Goal: Contribute content: Contribute content

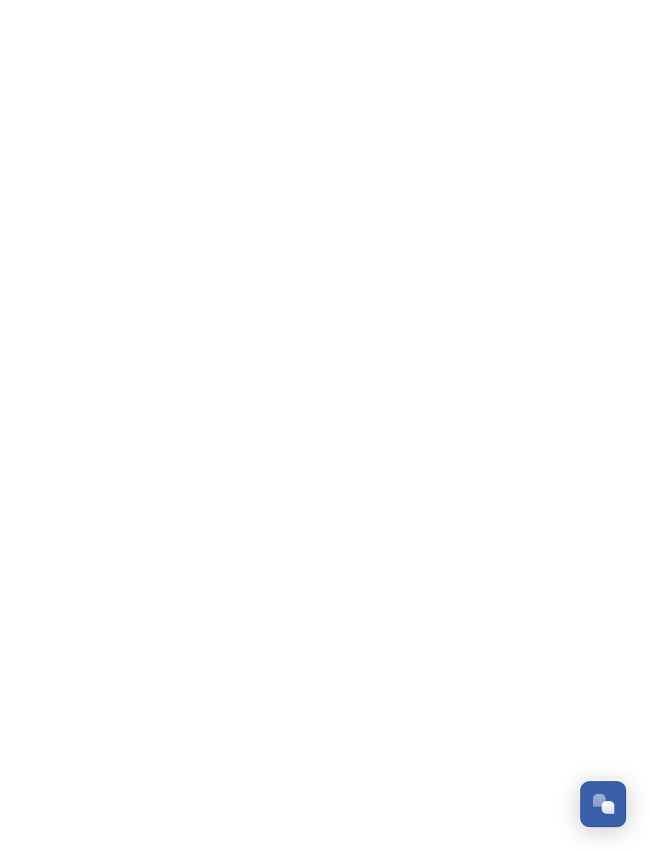
scroll to position [286, 0]
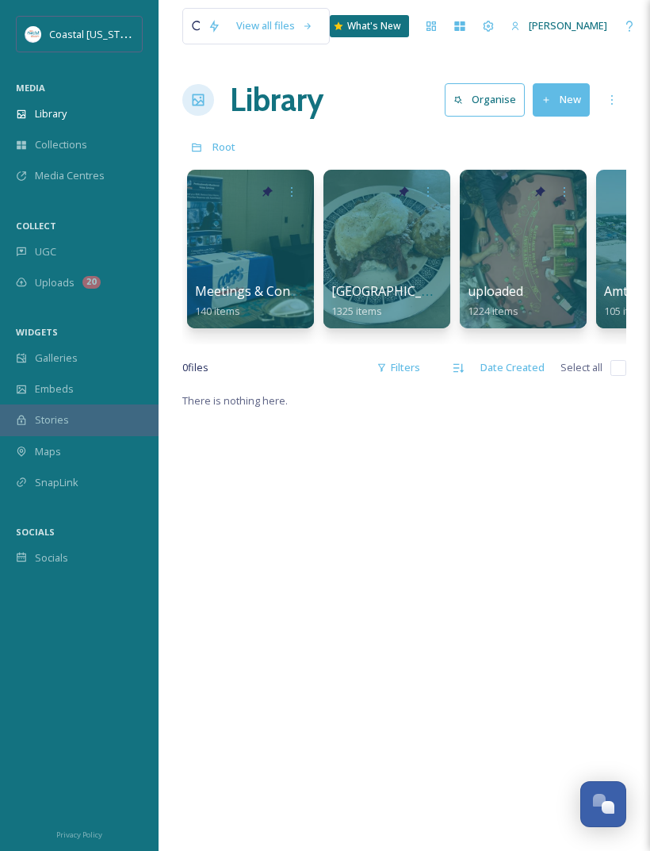
click at [569, 102] on button "New" at bounding box center [561, 99] width 57 height 33
click at [560, 129] on span "File Upload" at bounding box center [554, 136] width 52 height 15
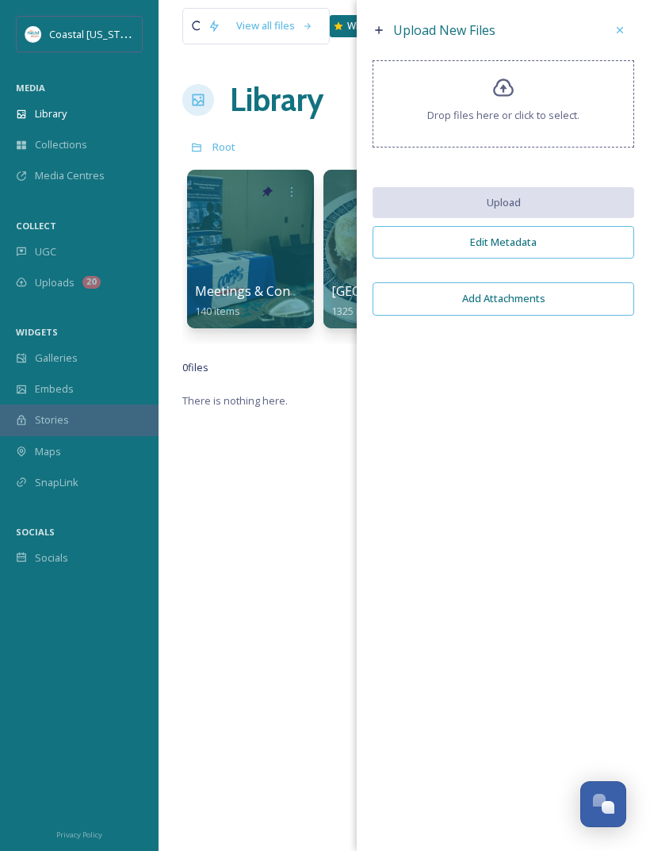
click at [515, 96] on div "Drop files here or click to select." at bounding box center [504, 103] width 262 height 87
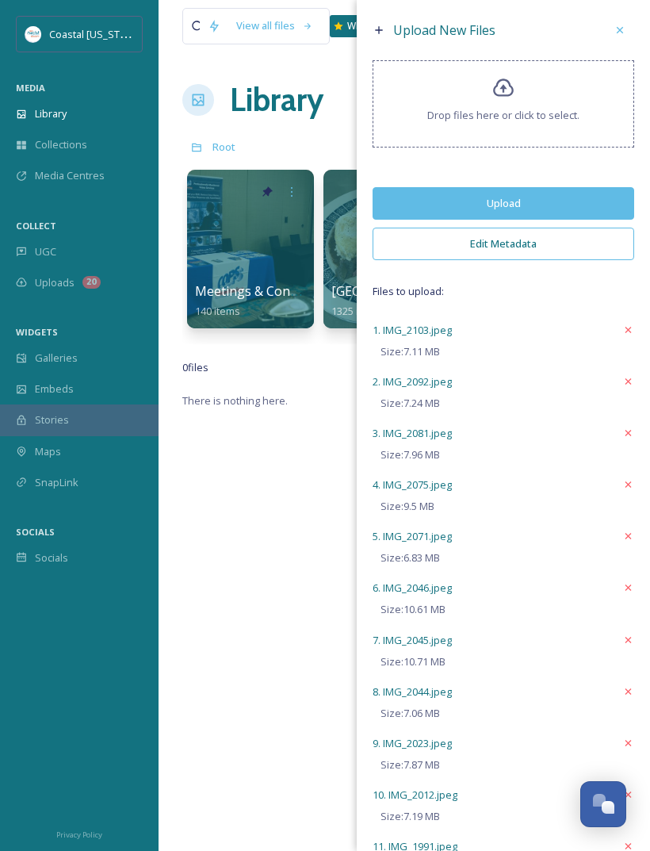
click at [567, 212] on button "Upload" at bounding box center [504, 203] width 262 height 33
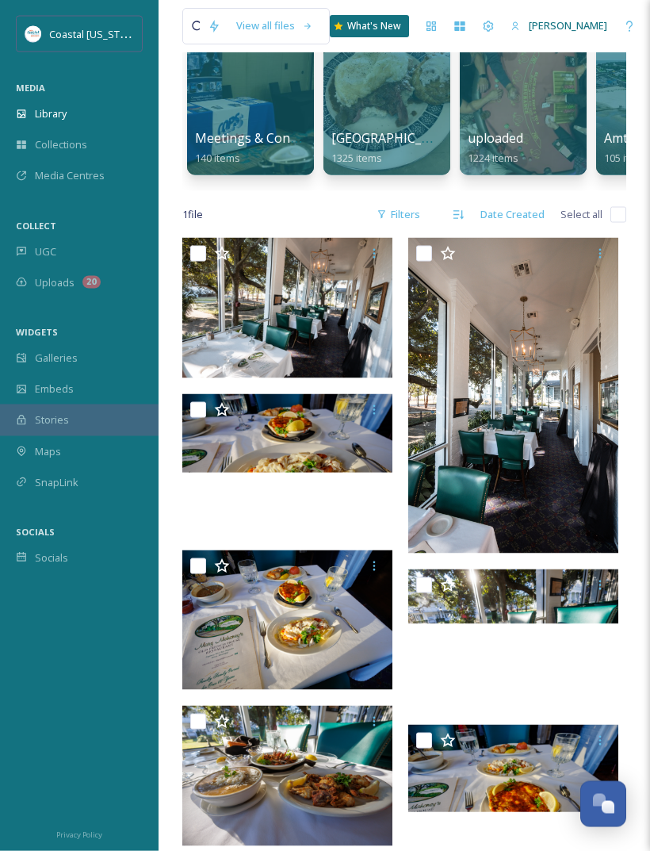
scroll to position [167, 0]
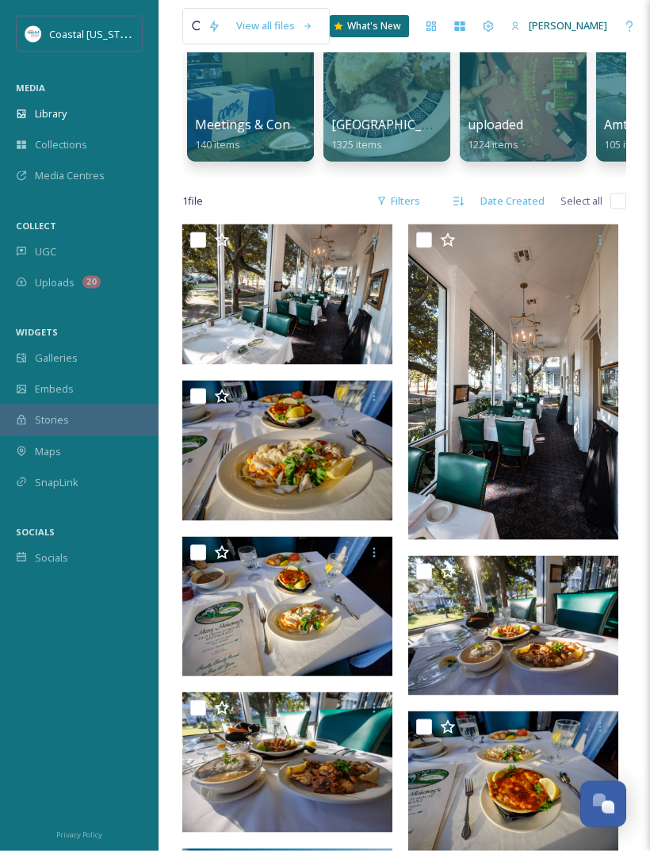
click at [205, 242] on input "checkbox" at bounding box center [198, 240] width 16 height 16
checkbox input "true"
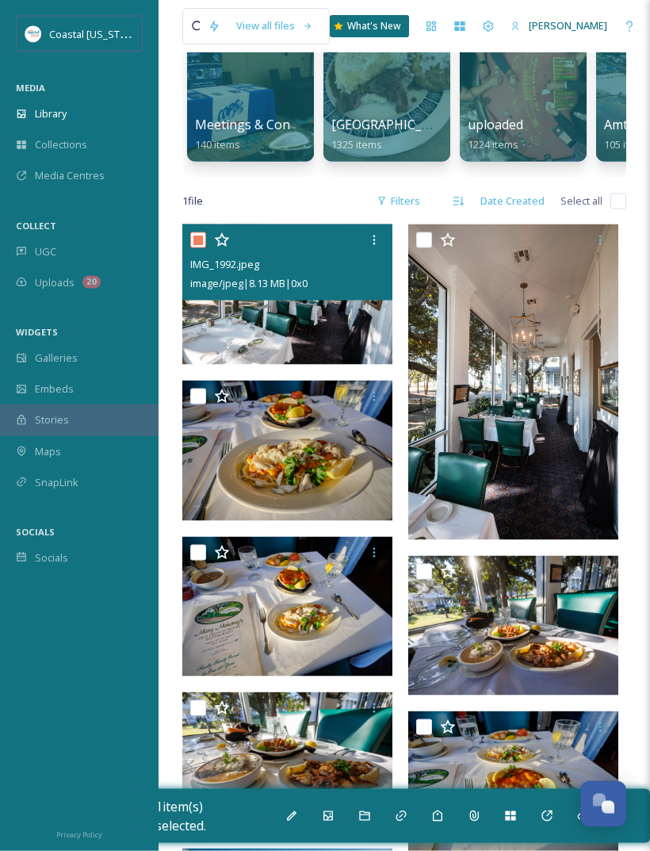
scroll to position [167, 0]
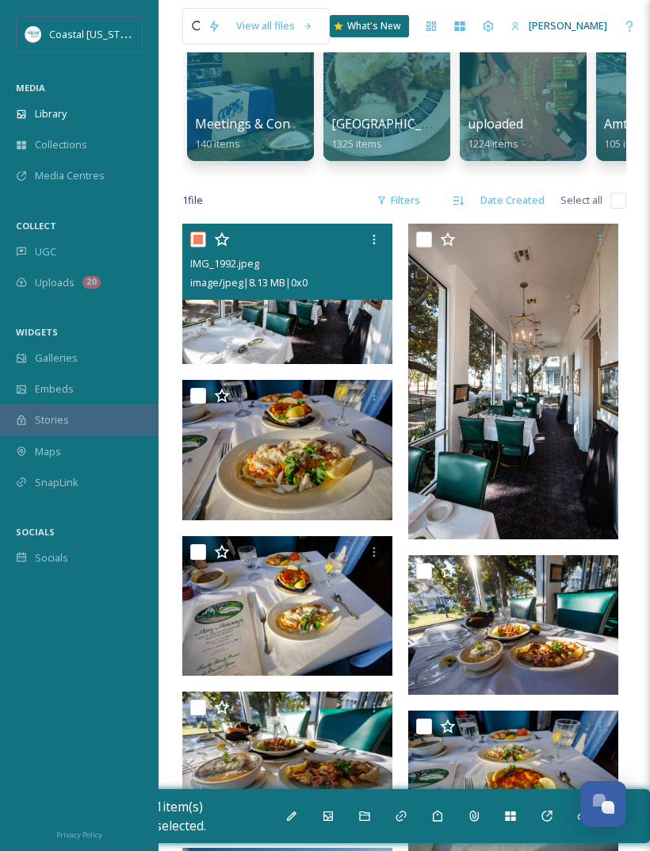
click at [424, 239] on input "checkbox" at bounding box center [424, 240] width 16 height 16
checkbox input "true"
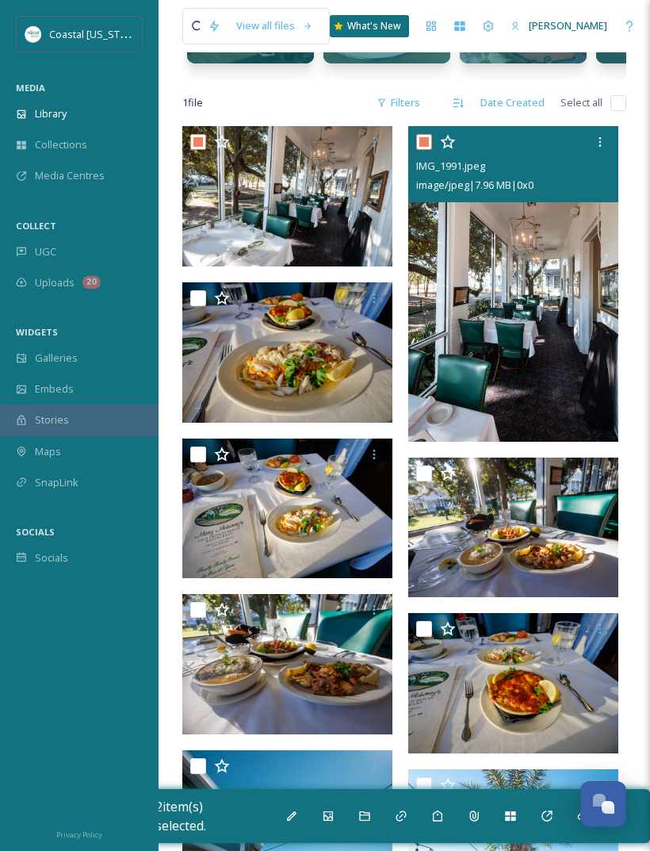
scroll to position [268, 0]
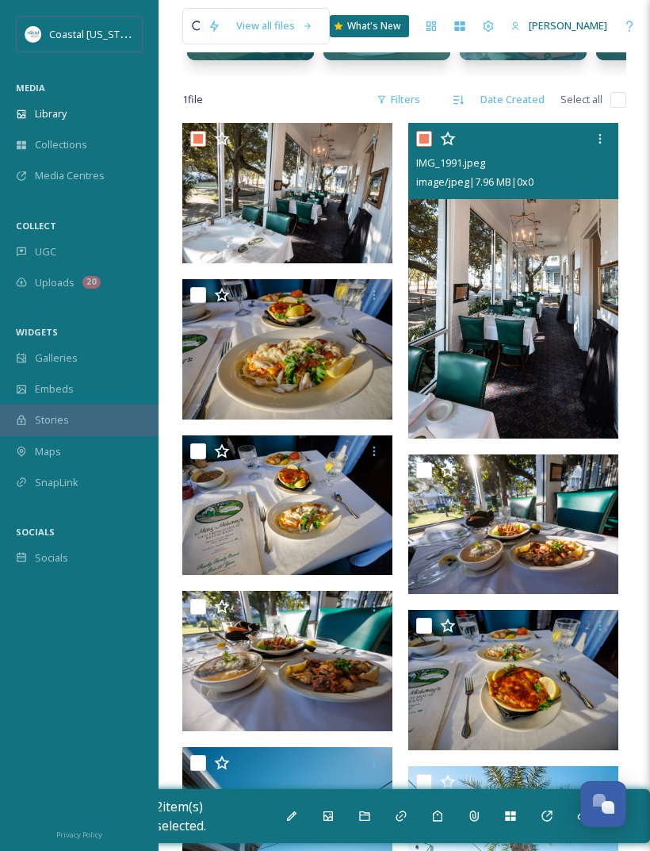
click at [202, 300] on input "checkbox" at bounding box center [198, 295] width 16 height 16
checkbox input "true"
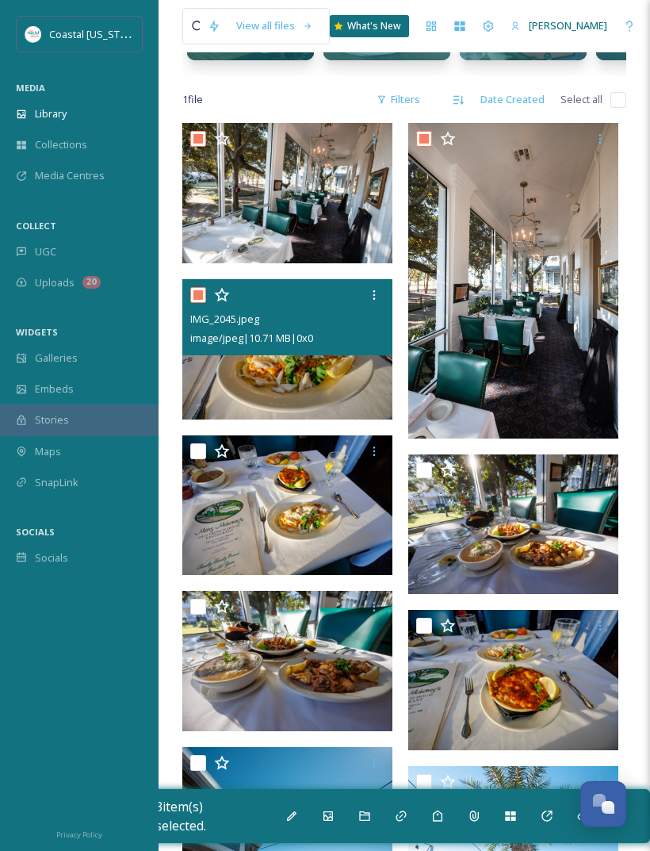
click at [203, 450] on input "checkbox" at bounding box center [198, 451] width 16 height 16
checkbox input "true"
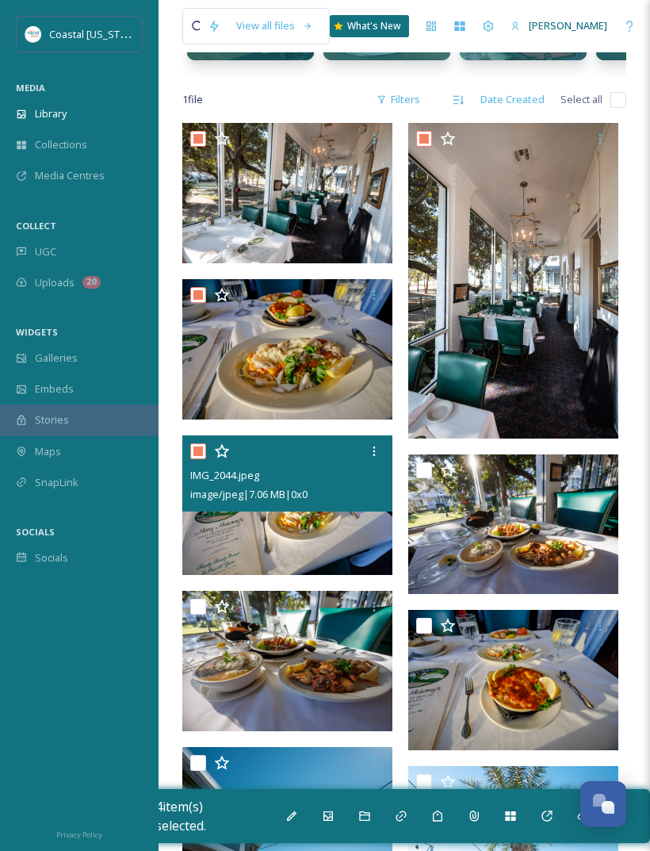
click at [428, 473] on input "checkbox" at bounding box center [424, 470] width 16 height 16
checkbox input "true"
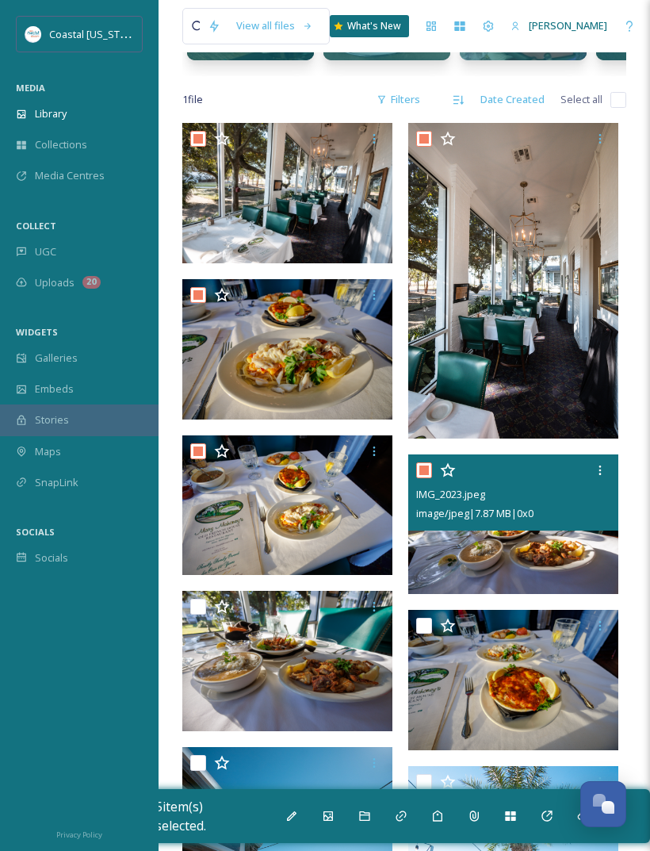
click at [197, 604] on input "checkbox" at bounding box center [198, 607] width 16 height 16
checkbox input "true"
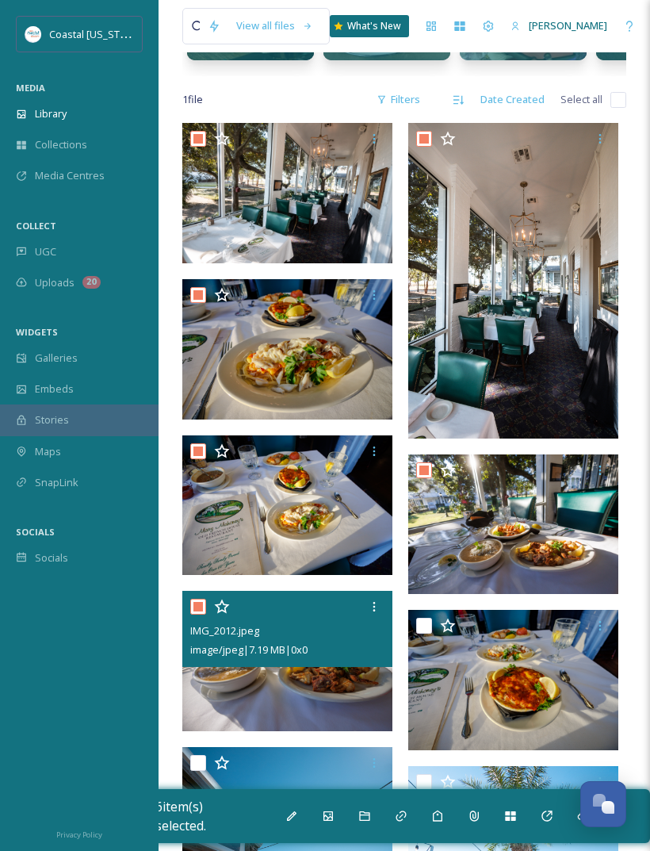
click at [423, 629] on input "checkbox" at bounding box center [424, 626] width 16 height 16
checkbox input "true"
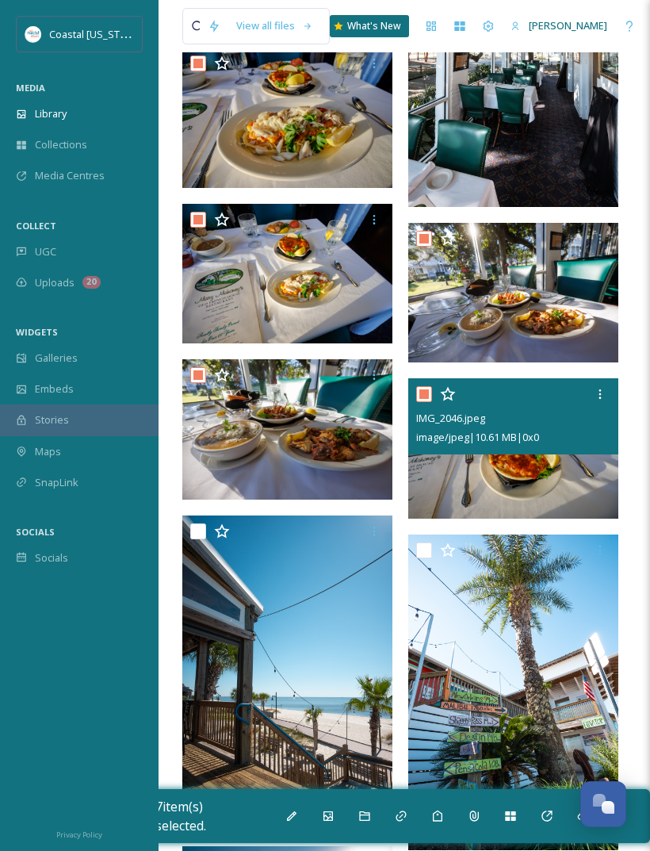
scroll to position [497, 0]
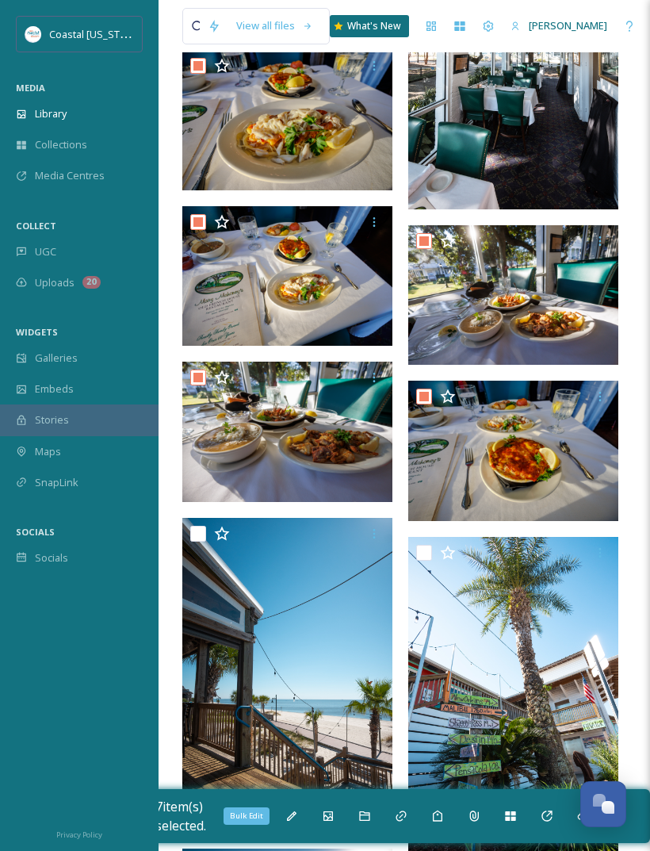
click at [290, 820] on icon at bounding box center [291, 816] width 13 height 13
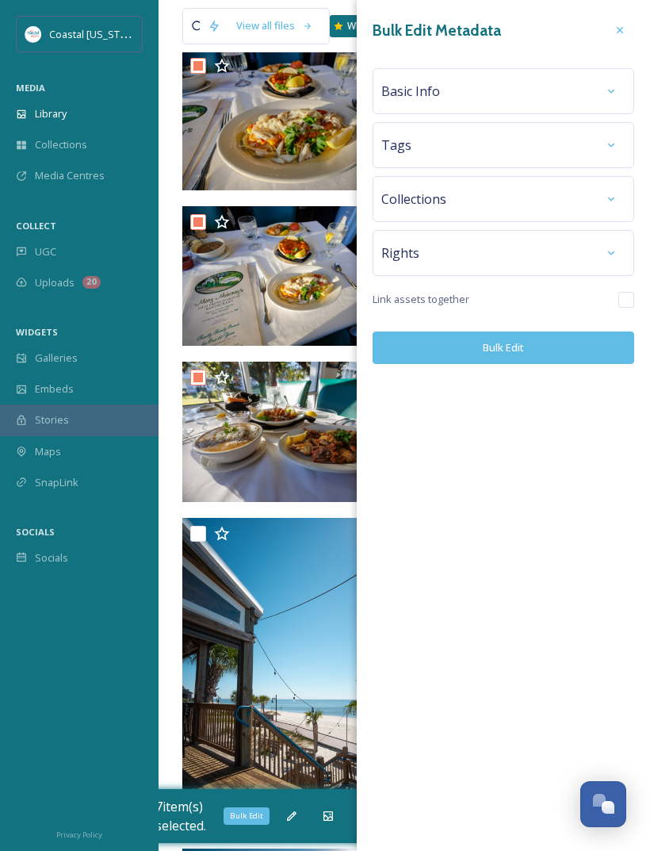
click at [512, 105] on div "Basic Info" at bounding box center [503, 91] width 244 height 29
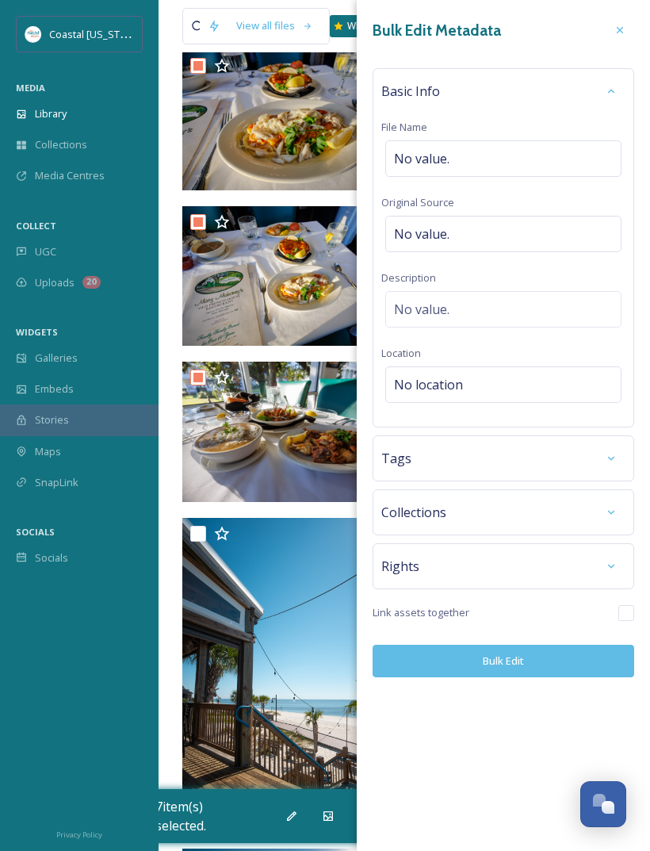
click at [513, 155] on div "No value." at bounding box center [503, 158] width 236 height 36
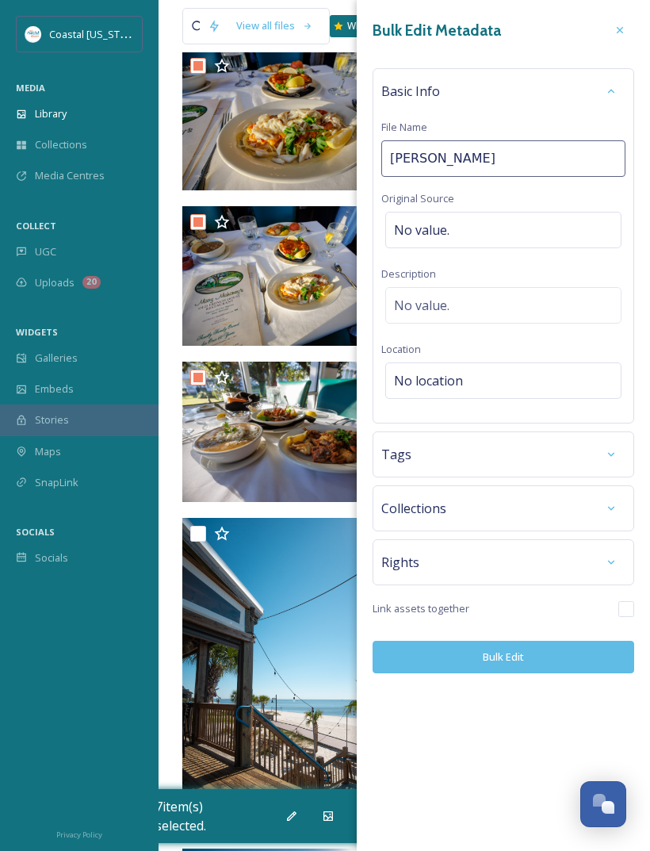
type input "[PERSON_NAME]"
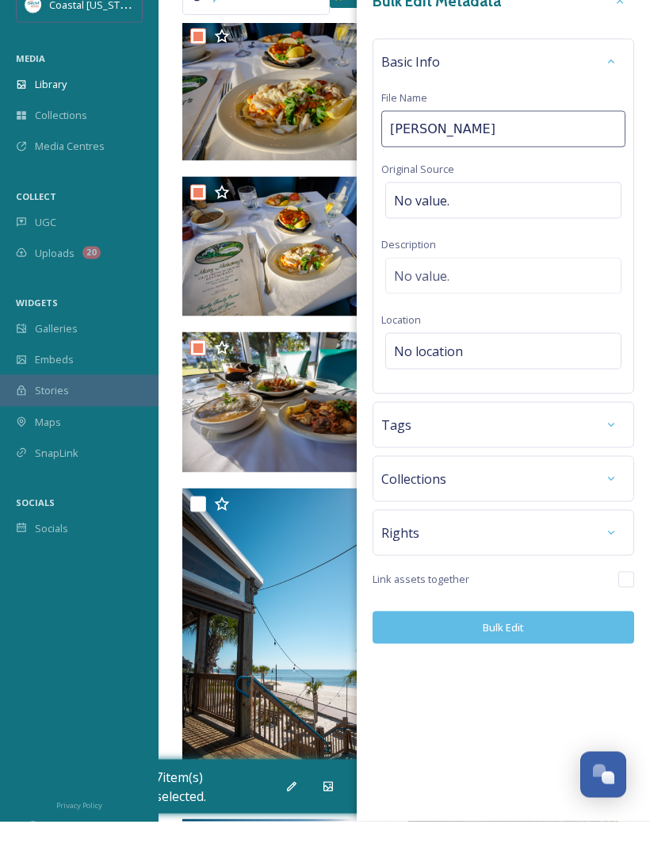
click at [497, 362] on div "No location" at bounding box center [503, 380] width 236 height 36
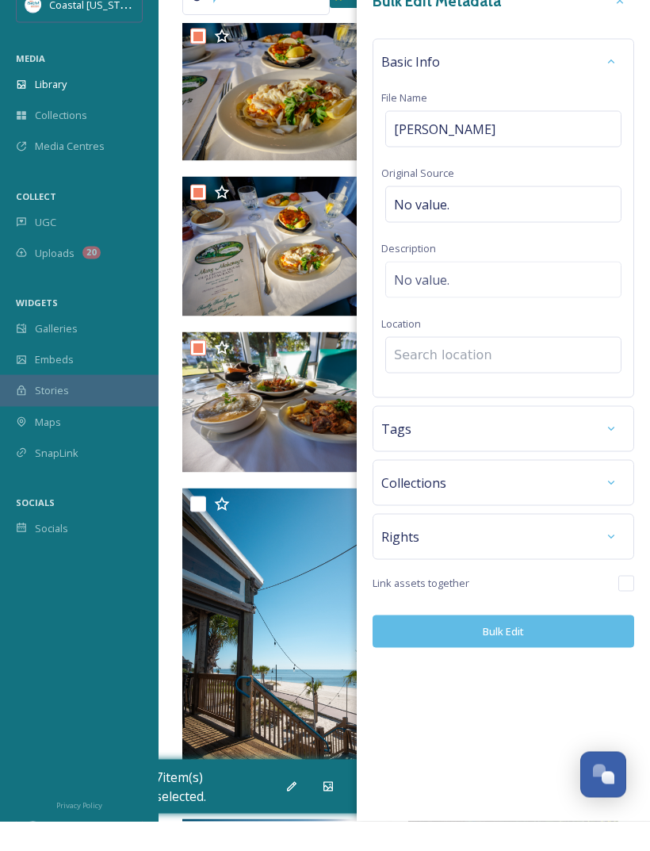
scroll to position [527, 0]
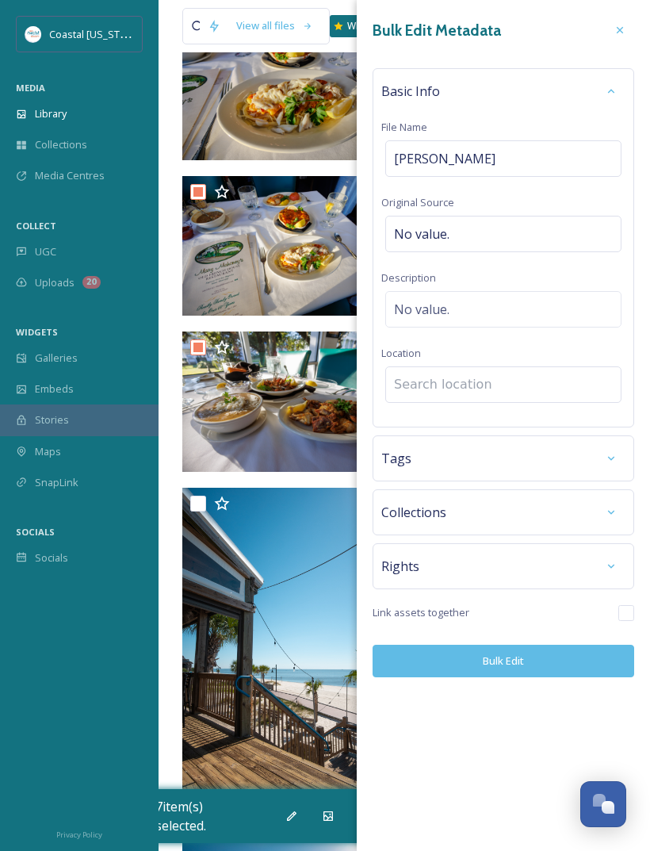
click at [505, 383] on input at bounding box center [503, 384] width 235 height 35
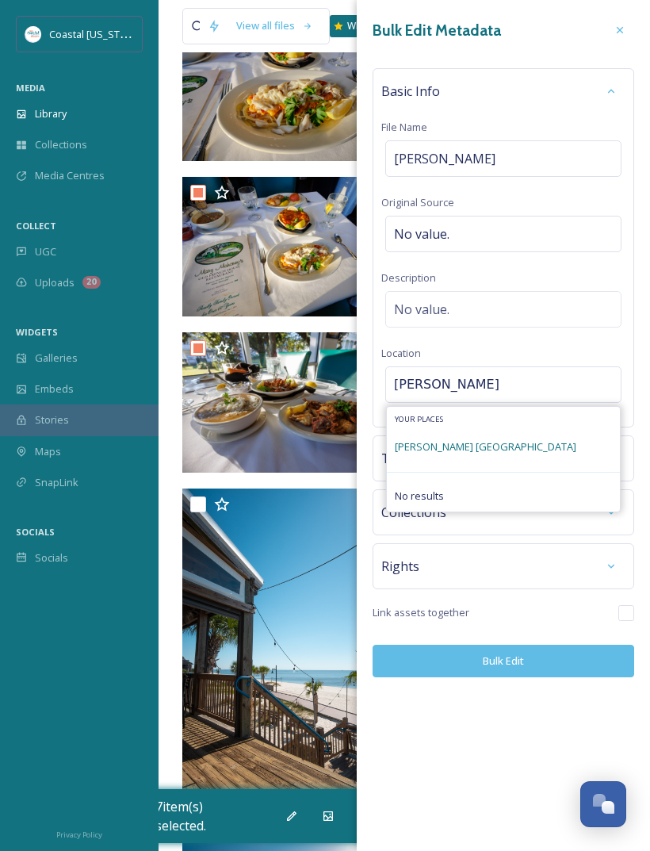
type input "[PERSON_NAME]"
click at [537, 450] on span "[PERSON_NAME] [GEOGRAPHIC_DATA]" at bounding box center [486, 446] width 182 height 14
click at [561, 441] on div "[PERSON_NAME] [GEOGRAPHIC_DATA]" at bounding box center [503, 446] width 233 height 35
click at [542, 447] on span "[PERSON_NAME] [GEOGRAPHIC_DATA]" at bounding box center [486, 446] width 182 height 14
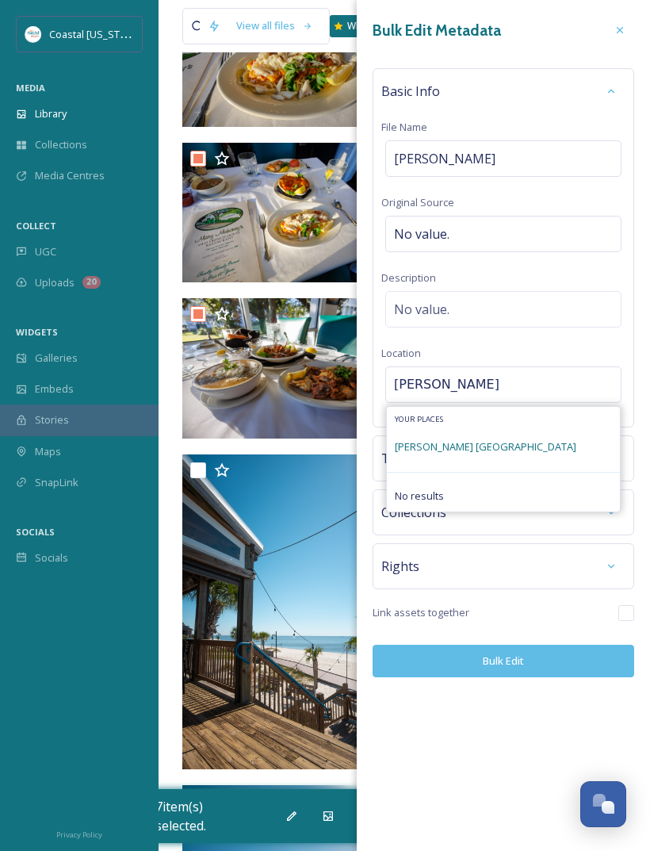
scroll to position [584, 0]
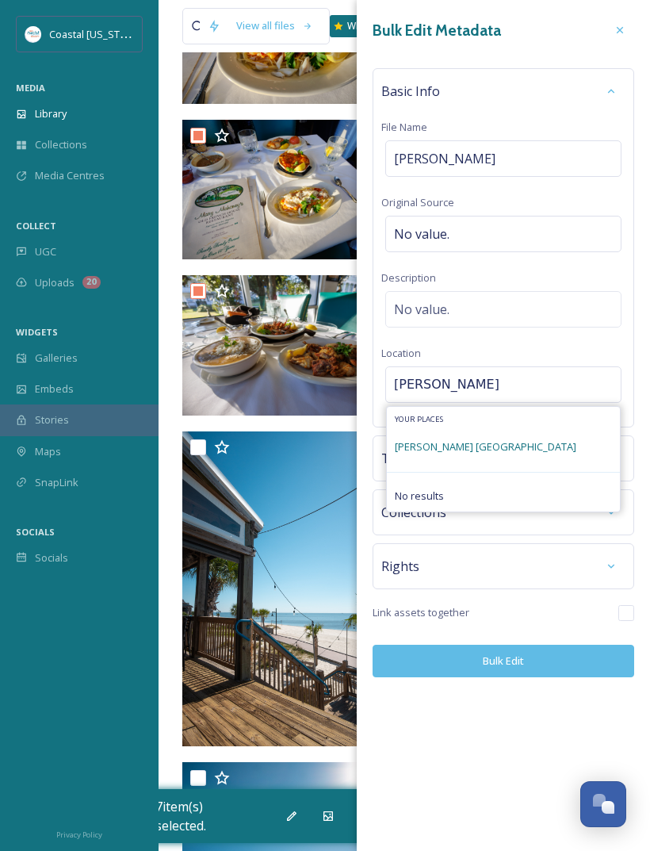
click at [541, 449] on span "[PERSON_NAME] [GEOGRAPHIC_DATA]" at bounding box center [486, 446] width 182 height 14
click at [465, 446] on span "[PERSON_NAME] [GEOGRAPHIC_DATA]" at bounding box center [486, 446] width 182 height 14
click at [437, 447] on span "[PERSON_NAME] [GEOGRAPHIC_DATA]" at bounding box center [486, 446] width 182 height 14
click at [522, 452] on span "[PERSON_NAME] [GEOGRAPHIC_DATA]" at bounding box center [486, 446] width 182 height 14
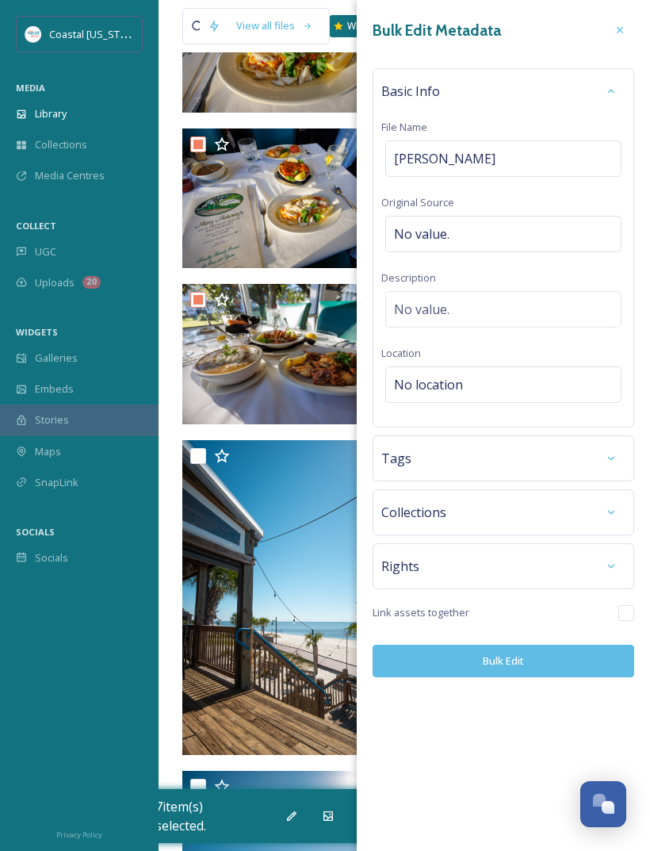
scroll to position [569, 0]
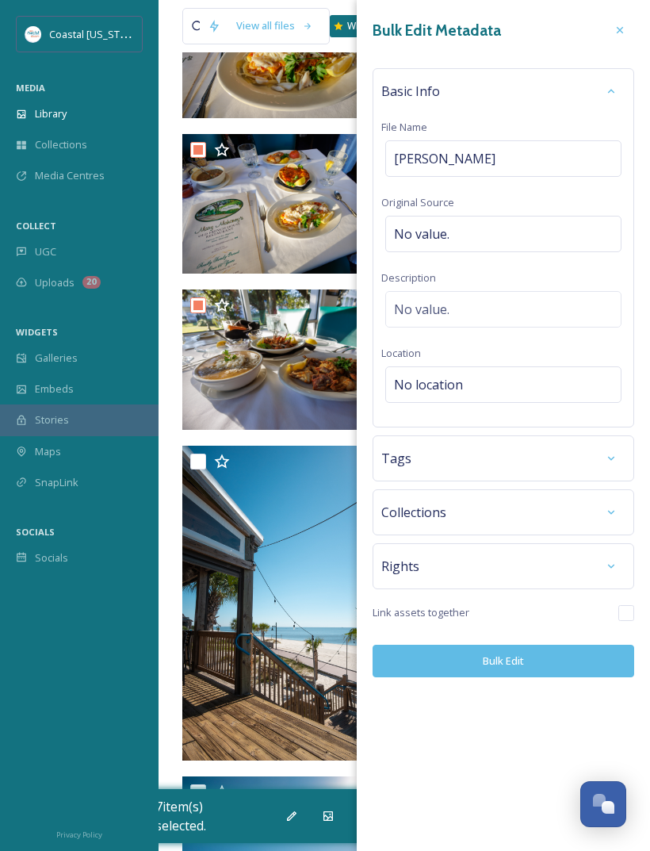
click at [550, 379] on div "No location" at bounding box center [503, 384] width 236 height 36
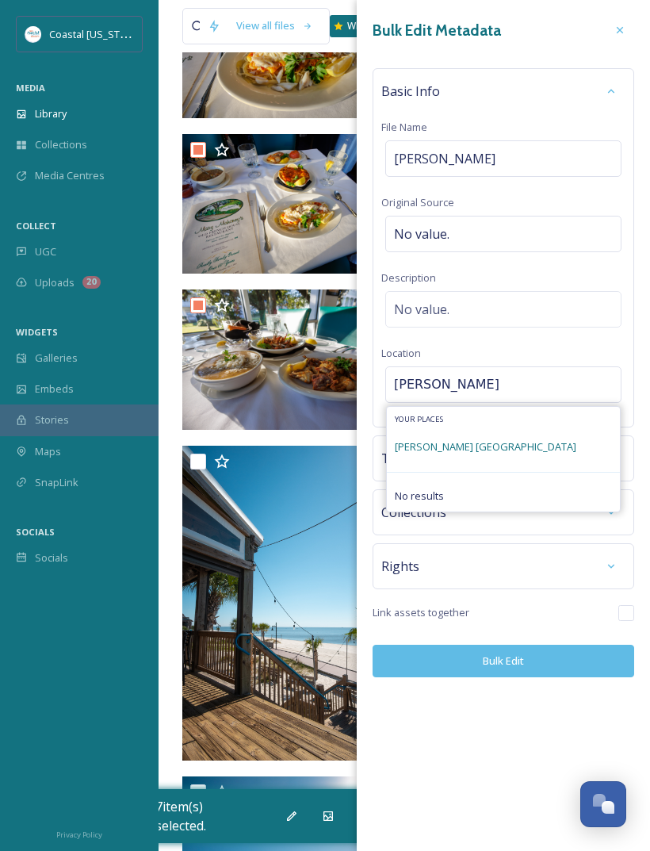
click at [524, 446] on span "[PERSON_NAME] [GEOGRAPHIC_DATA]" at bounding box center [486, 446] width 182 height 14
click at [536, 452] on span "[PERSON_NAME] [GEOGRAPHIC_DATA]" at bounding box center [486, 446] width 182 height 14
click at [536, 451] on span "[PERSON_NAME] [GEOGRAPHIC_DATA]" at bounding box center [486, 446] width 182 height 14
click at [523, 450] on span "[PERSON_NAME] [GEOGRAPHIC_DATA]" at bounding box center [486, 446] width 182 height 14
click at [540, 446] on span "[PERSON_NAME] [GEOGRAPHIC_DATA]" at bounding box center [486, 446] width 182 height 14
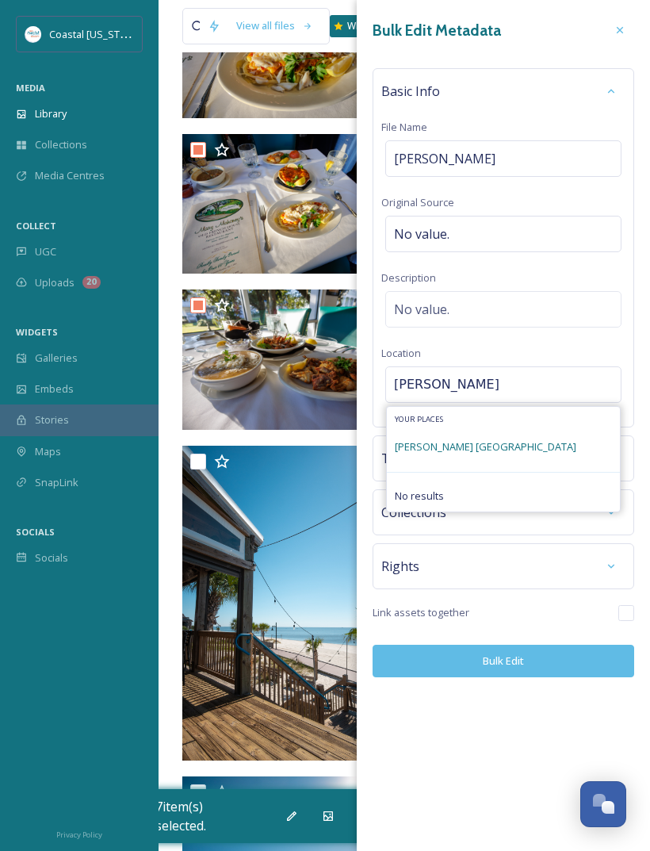
click at [539, 445] on span "[PERSON_NAME] [GEOGRAPHIC_DATA]" at bounding box center [486, 446] width 182 height 14
click at [553, 460] on div "[PERSON_NAME] [GEOGRAPHIC_DATA]" at bounding box center [503, 446] width 233 height 35
click at [617, 389] on input "[PERSON_NAME]" at bounding box center [503, 384] width 235 height 35
click at [542, 437] on div "Searching" at bounding box center [503, 423] width 233 height 32
click at [521, 441] on span "[PERSON_NAME] [GEOGRAPHIC_DATA]" at bounding box center [486, 446] width 182 height 14
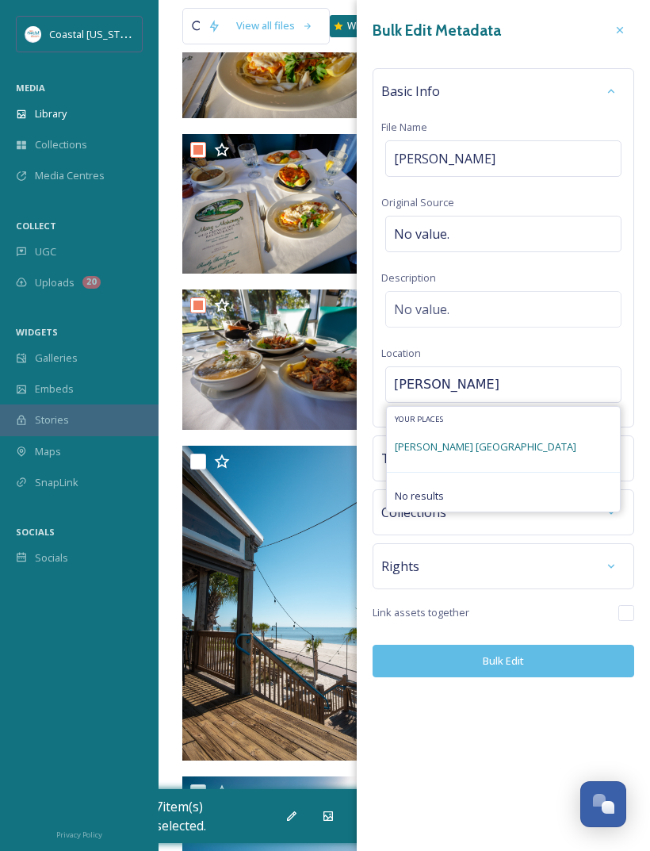
click at [527, 442] on span "[PERSON_NAME] [GEOGRAPHIC_DATA]" at bounding box center [486, 446] width 182 height 14
click at [513, 447] on span "[PERSON_NAME] [GEOGRAPHIC_DATA]" at bounding box center [486, 446] width 182 height 14
click at [547, 376] on input "[PERSON_NAME]" at bounding box center [503, 384] width 235 height 35
type input "[PERSON_NAME]"
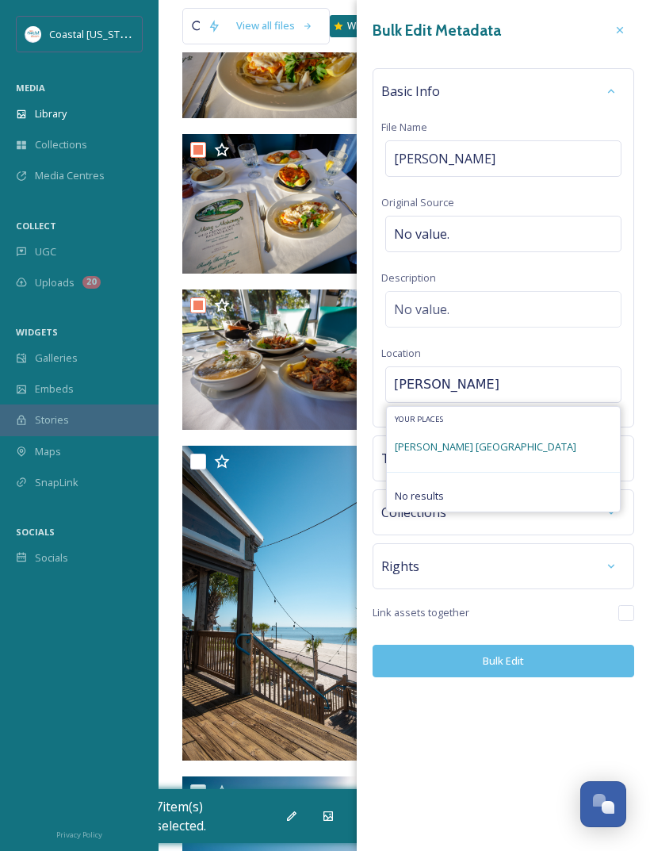
click at [526, 439] on div "[PERSON_NAME] [GEOGRAPHIC_DATA]" at bounding box center [486, 446] width 182 height 19
click at [513, 439] on div "[PERSON_NAME] [GEOGRAPHIC_DATA]" at bounding box center [486, 446] width 182 height 19
click at [519, 461] on div "[PERSON_NAME] [GEOGRAPHIC_DATA]" at bounding box center [503, 446] width 233 height 35
click at [538, 442] on span "[PERSON_NAME] [GEOGRAPHIC_DATA]" at bounding box center [486, 446] width 182 height 14
click at [546, 443] on span "[PERSON_NAME] [GEOGRAPHIC_DATA]" at bounding box center [486, 446] width 182 height 14
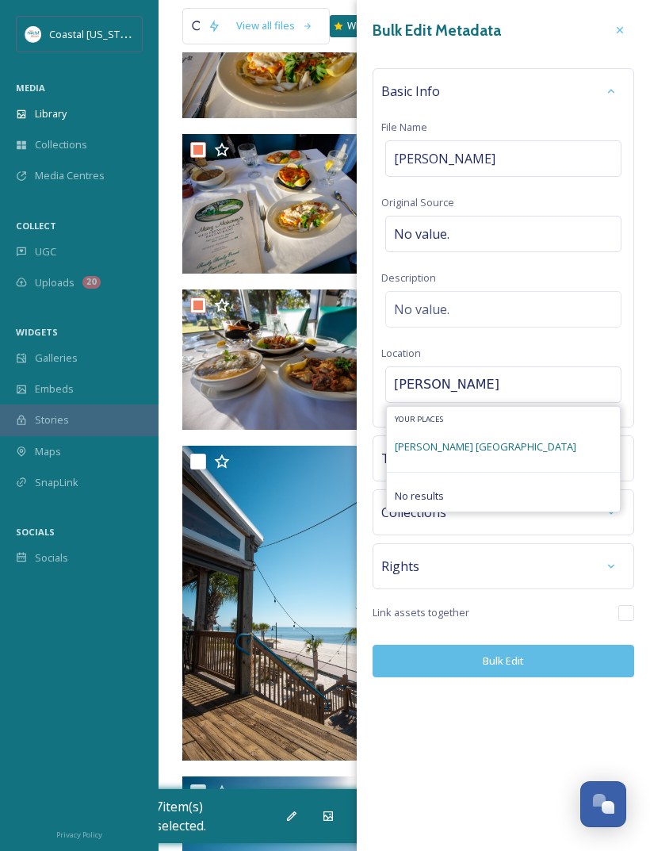
click at [560, 447] on div "[PERSON_NAME] [GEOGRAPHIC_DATA]" at bounding box center [503, 446] width 233 height 35
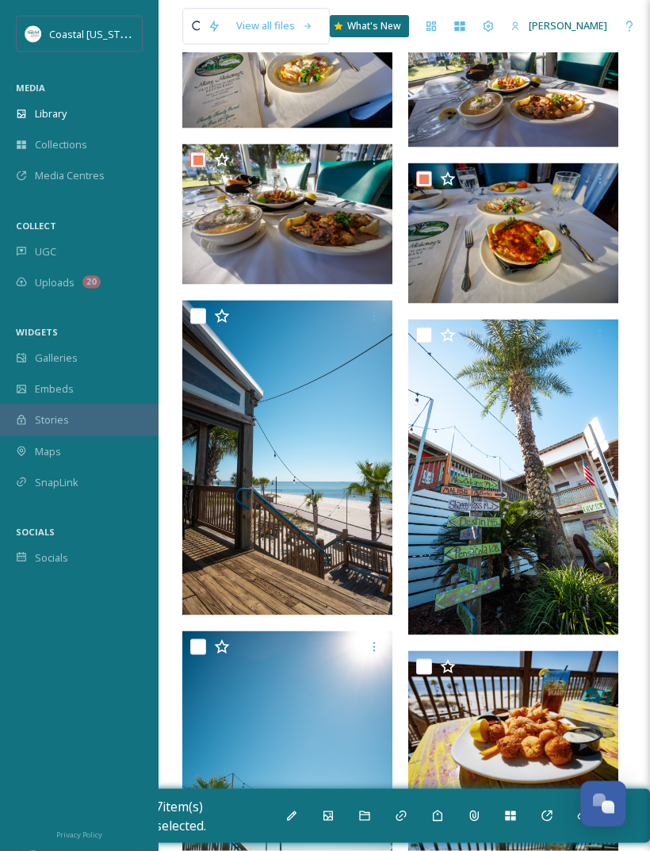
scroll to position [716, 0]
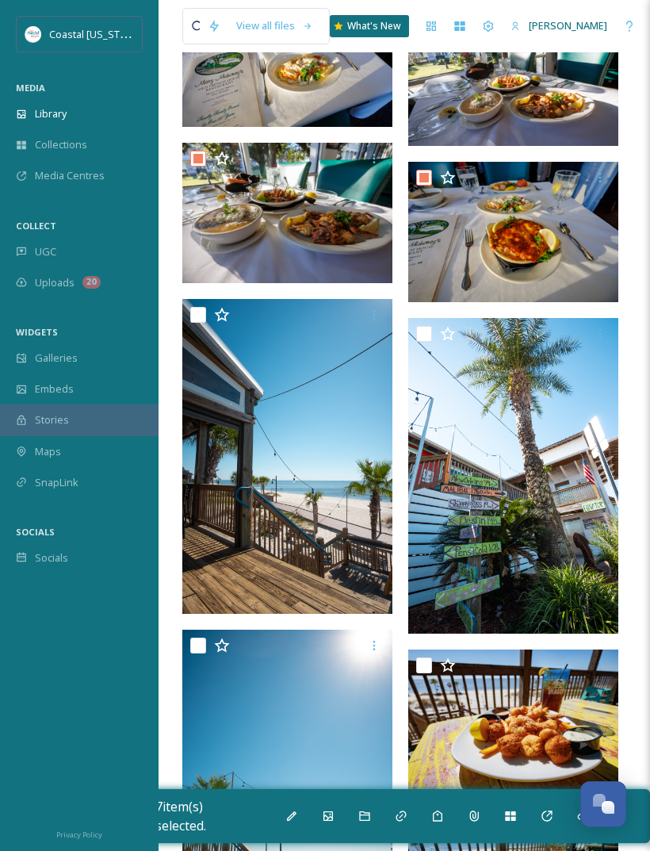
click at [293, 821] on icon at bounding box center [292, 816] width 10 height 10
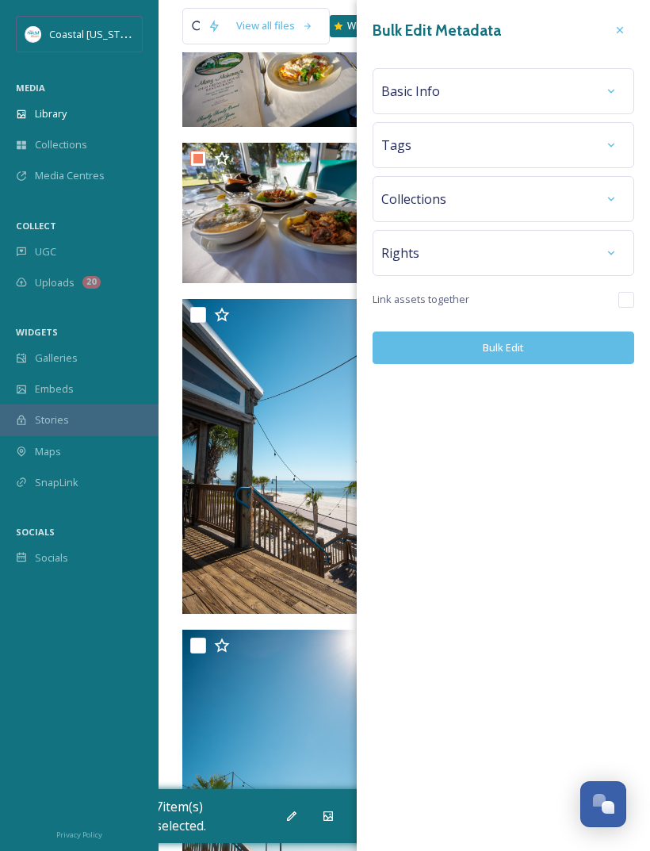
click at [569, 98] on div "Basic Info" at bounding box center [503, 91] width 244 height 29
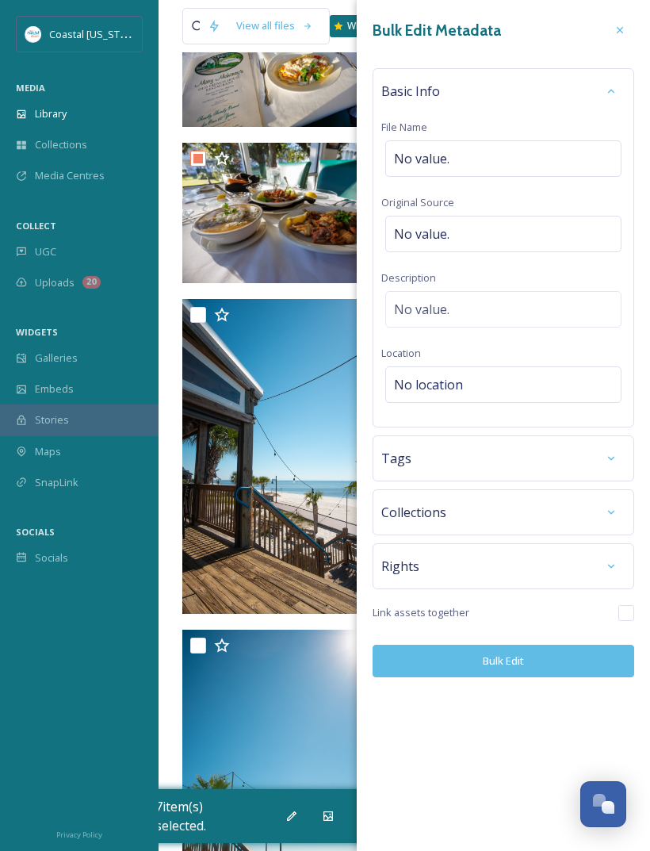
click at [560, 162] on div "No value." at bounding box center [503, 158] width 236 height 36
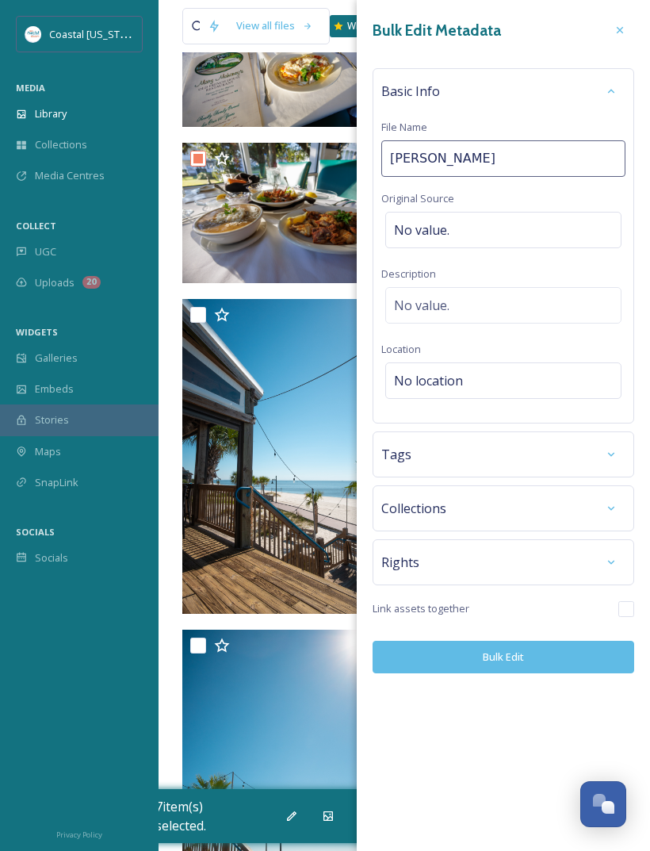
type input "[PERSON_NAME]"
click at [625, 34] on icon at bounding box center [620, 30] width 13 height 13
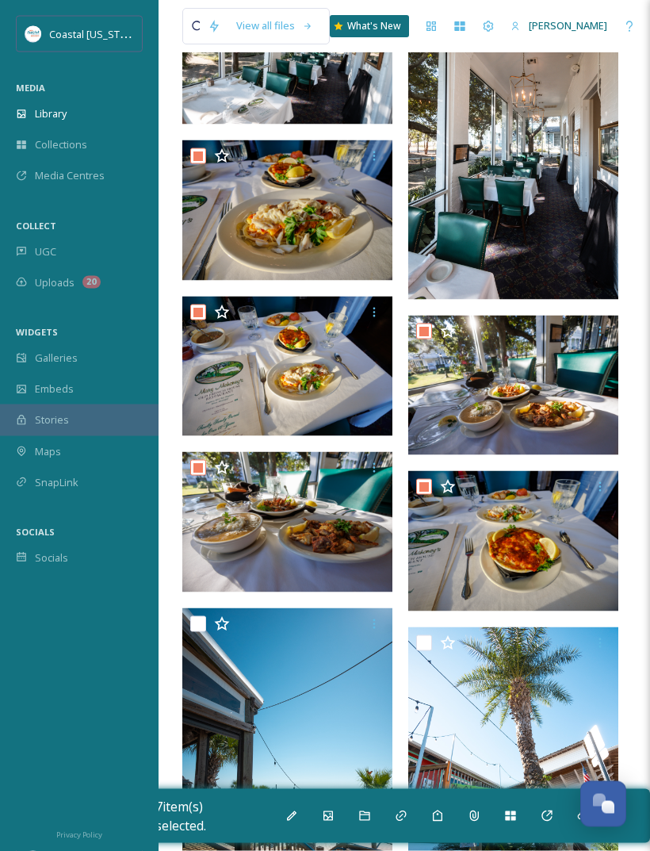
scroll to position [408, 0]
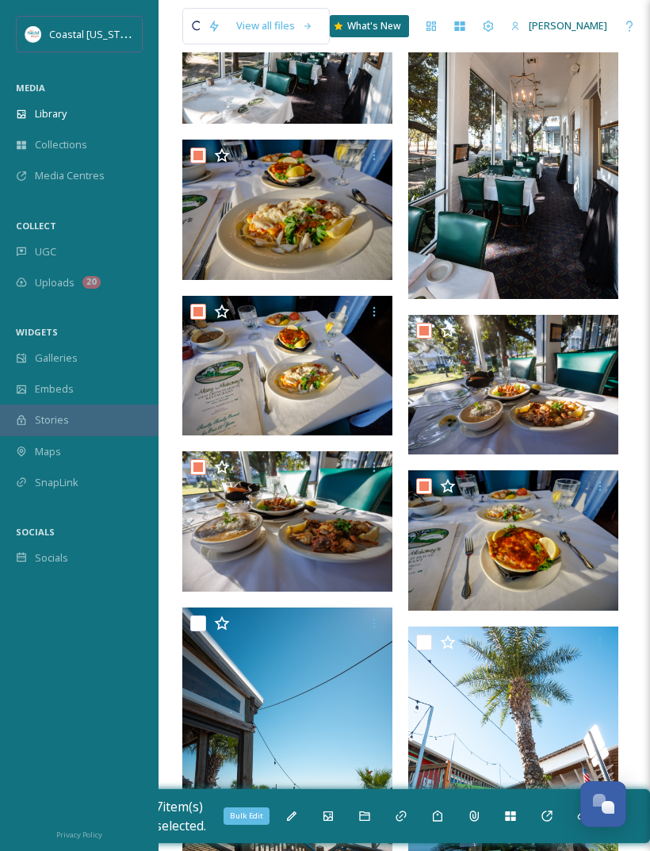
click at [296, 812] on icon at bounding box center [291, 816] width 13 height 13
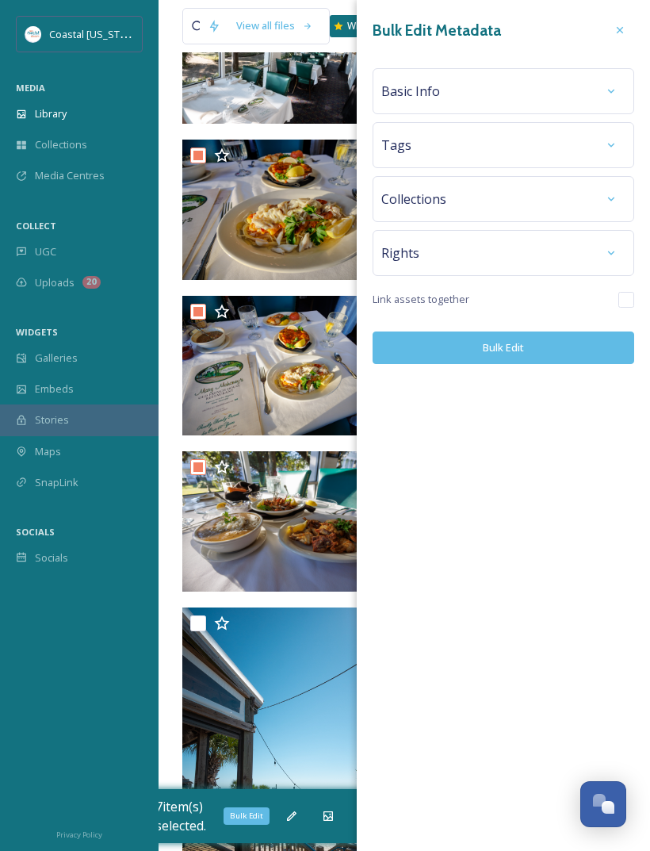
click at [580, 105] on div "Basic Info" at bounding box center [503, 91] width 244 height 29
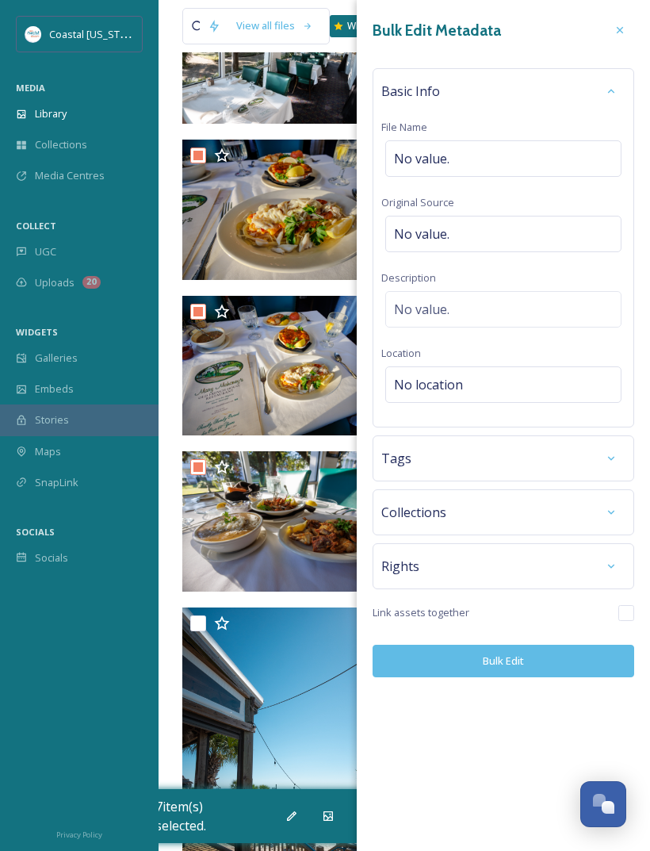
click at [527, 167] on div "No value." at bounding box center [503, 158] width 236 height 36
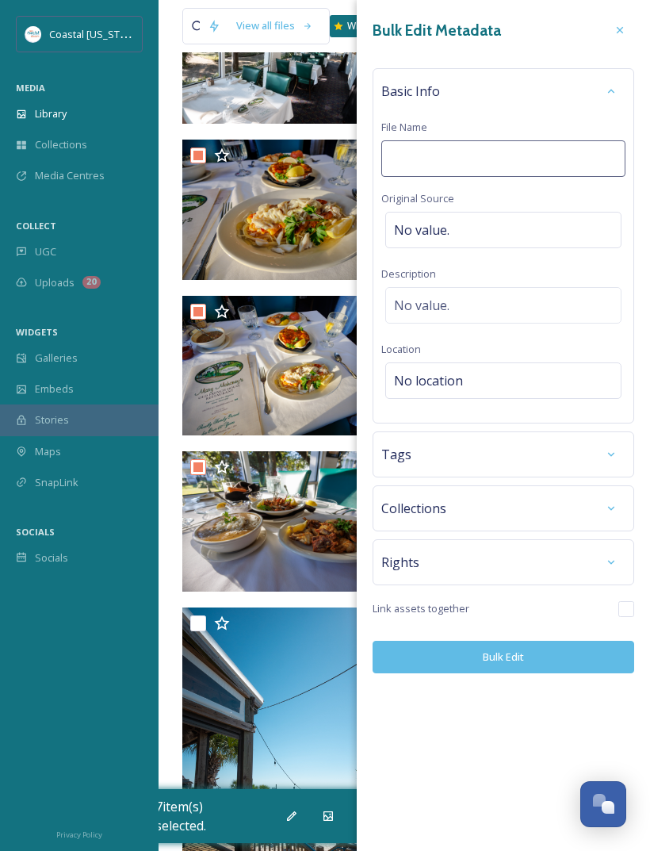
scroll to position [407, 0]
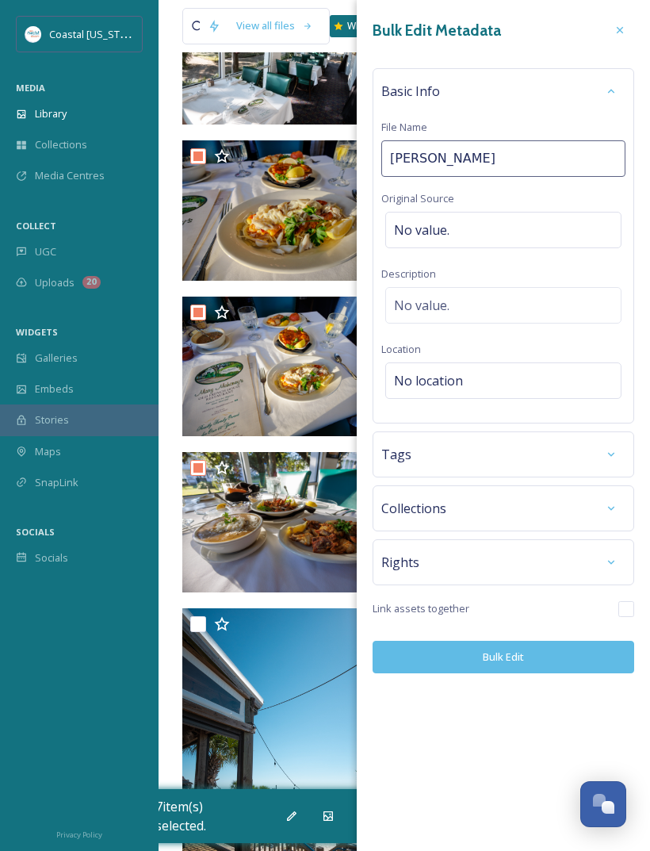
type input "[PERSON_NAME]"
click at [521, 227] on div "No value." at bounding box center [503, 230] width 236 height 36
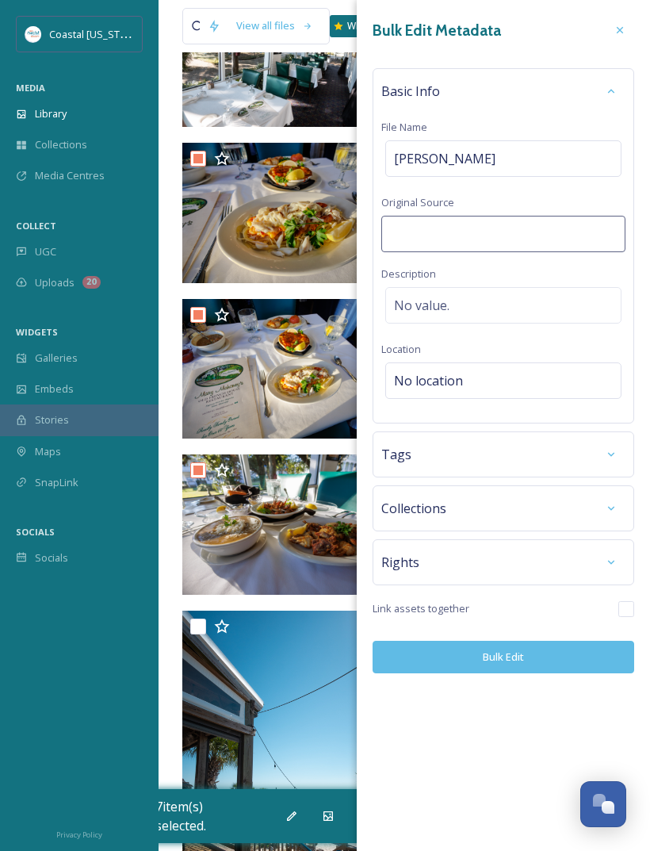
scroll to position [404, 0]
click at [562, 459] on div "Tags" at bounding box center [503, 454] width 244 height 29
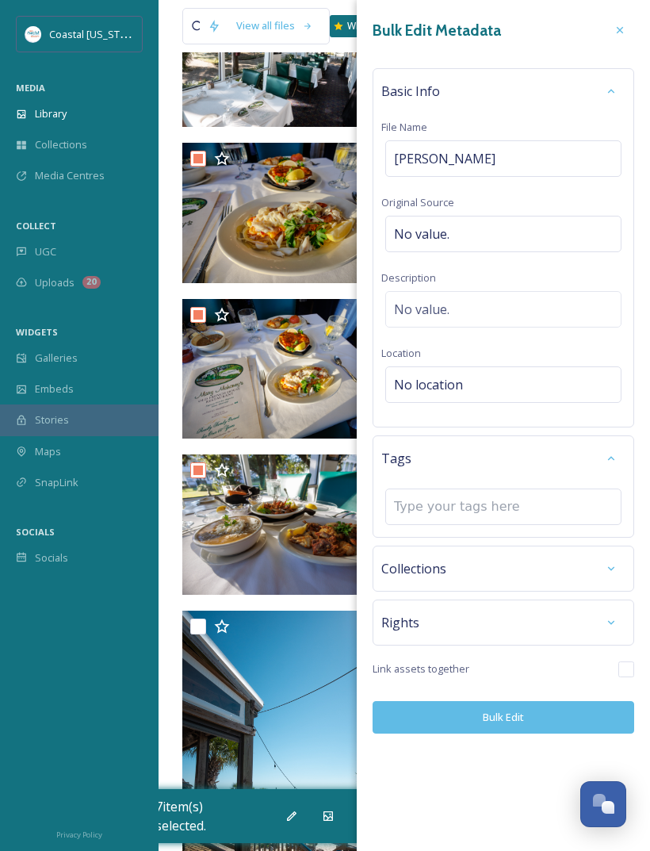
click at [495, 506] on input at bounding box center [473, 506] width 159 height 19
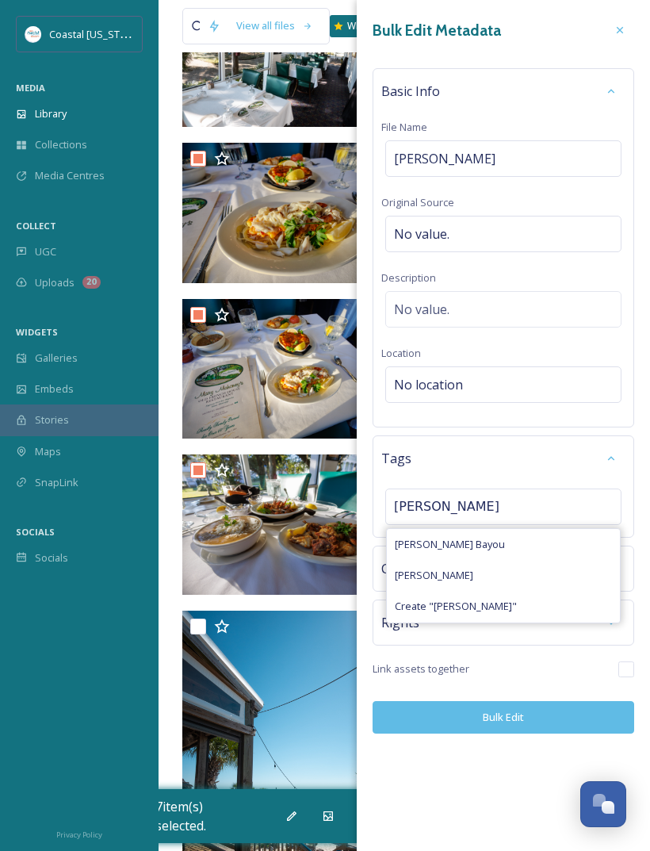
type input "[PERSON_NAME]"
click at [477, 573] on div "[PERSON_NAME]" at bounding box center [503, 575] width 233 height 31
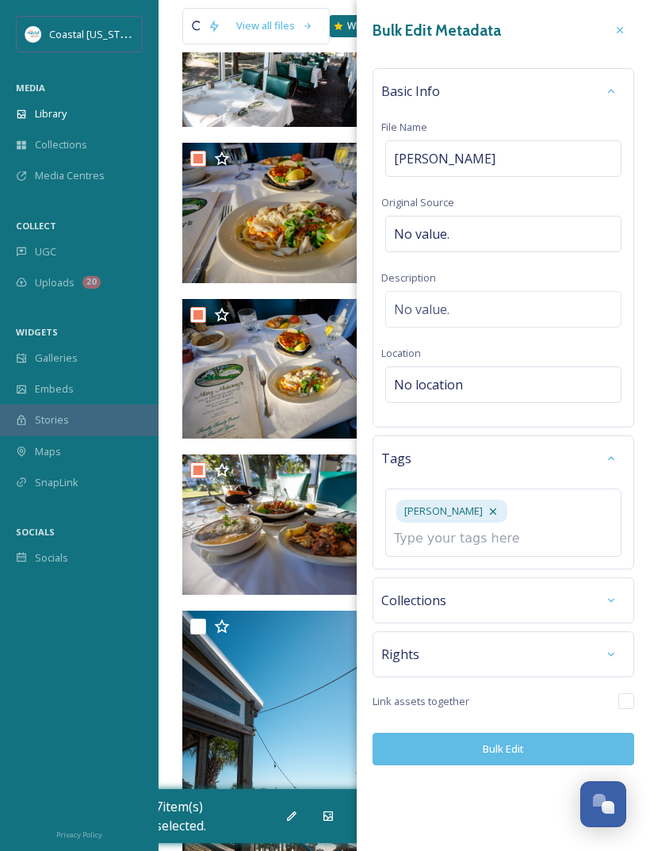
click at [527, 540] on input at bounding box center [473, 538] width 159 height 19
type input "Fine dinin"
click at [486, 573] on div "fine dining" at bounding box center [503, 576] width 233 height 31
click at [543, 537] on input at bounding box center [473, 538] width 159 height 19
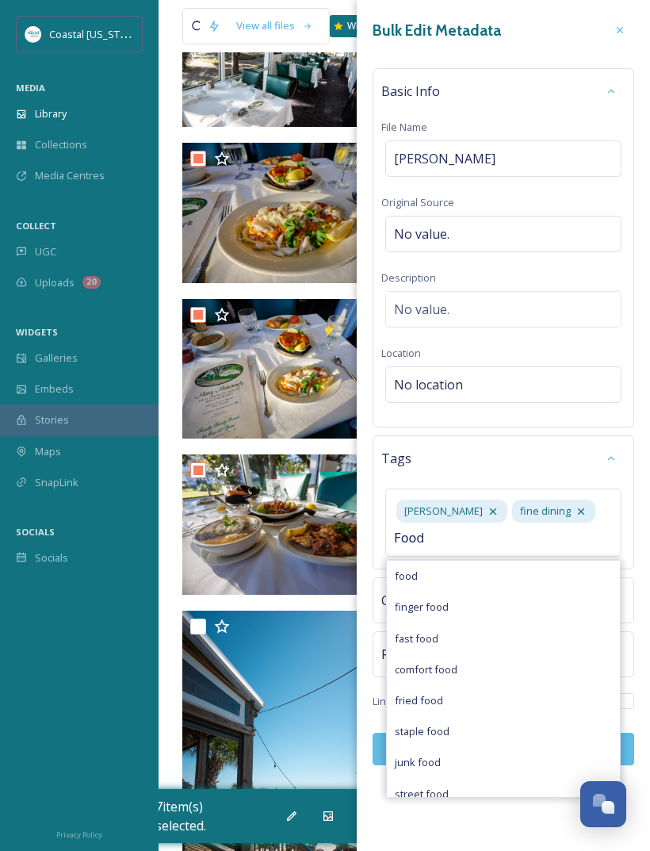
type input "Food"
click at [521, 565] on div "food" at bounding box center [503, 576] width 233 height 31
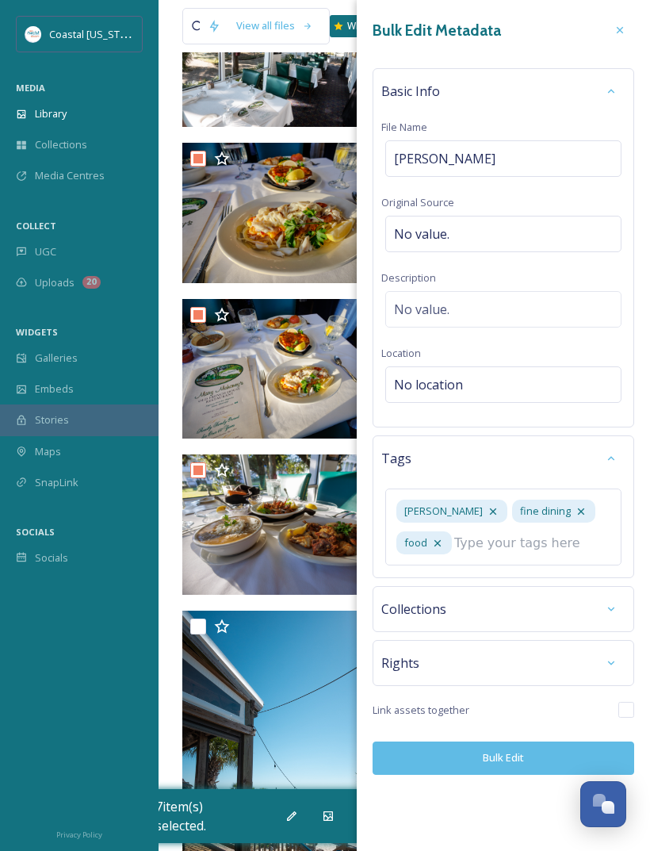
click at [546, 546] on input at bounding box center [533, 543] width 159 height 19
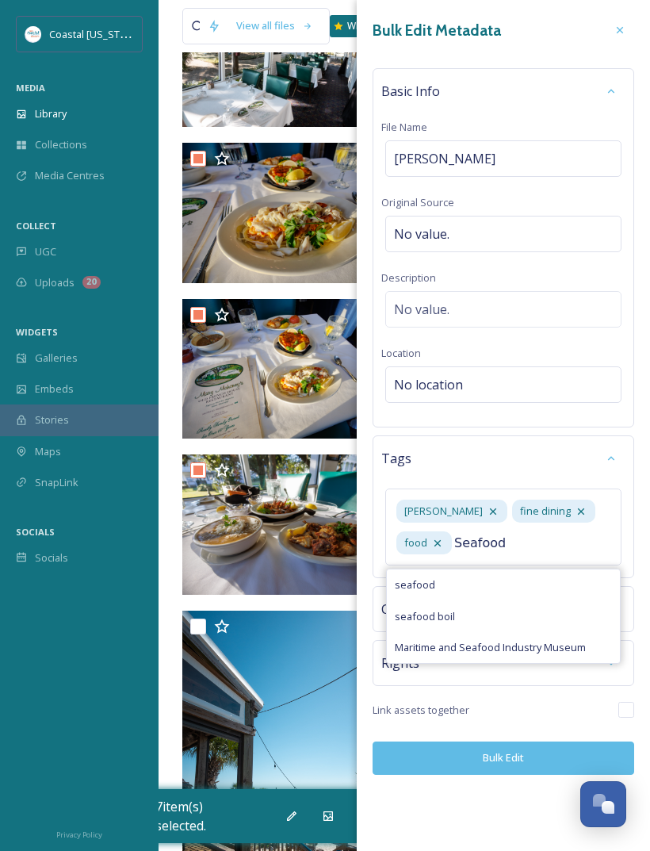
type input "Seafood"
click at [514, 579] on div "seafood" at bounding box center [503, 584] width 233 height 31
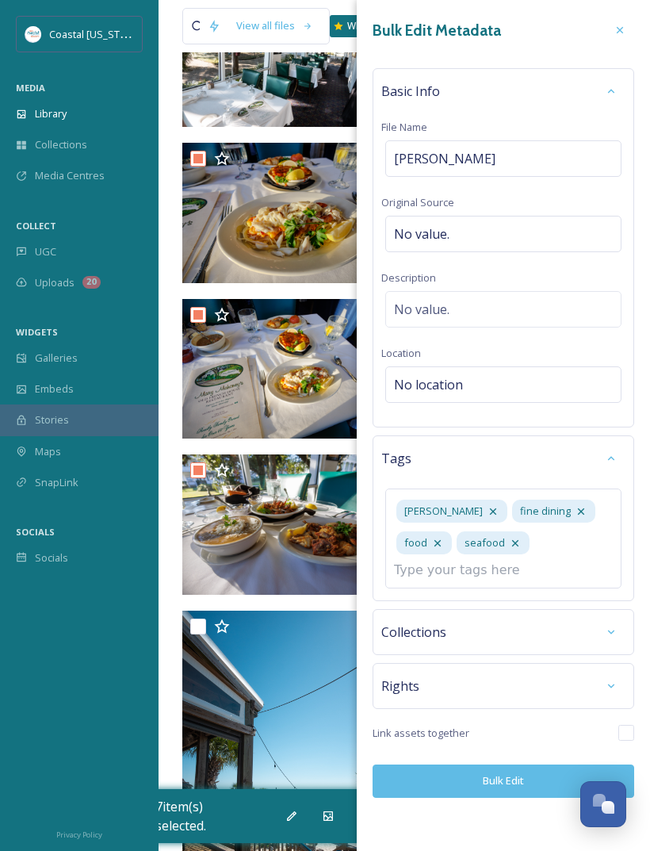
click at [548, 566] on input at bounding box center [473, 570] width 159 height 19
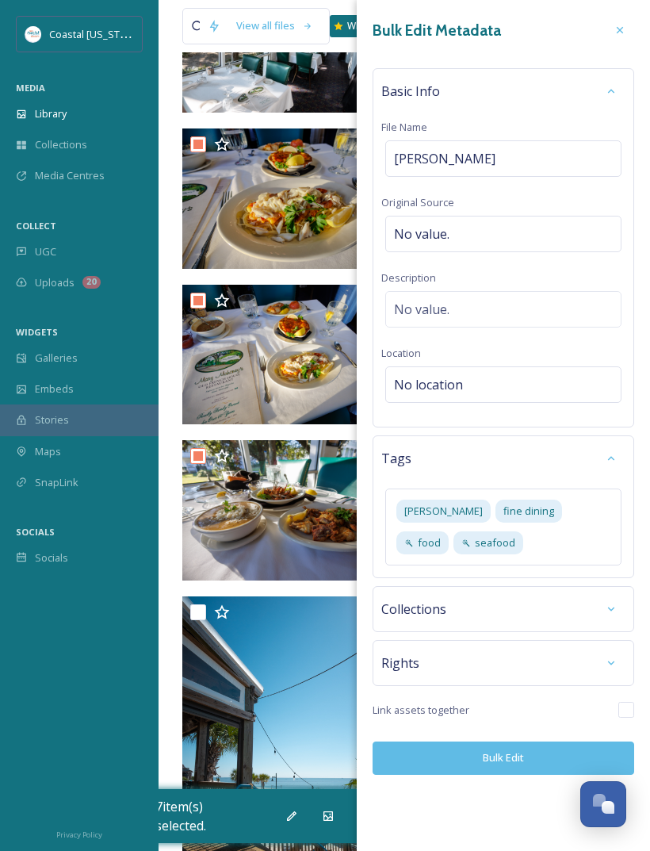
click at [554, 372] on div "No location" at bounding box center [503, 384] width 236 height 36
click at [517, 383] on input at bounding box center [503, 384] width 235 height 35
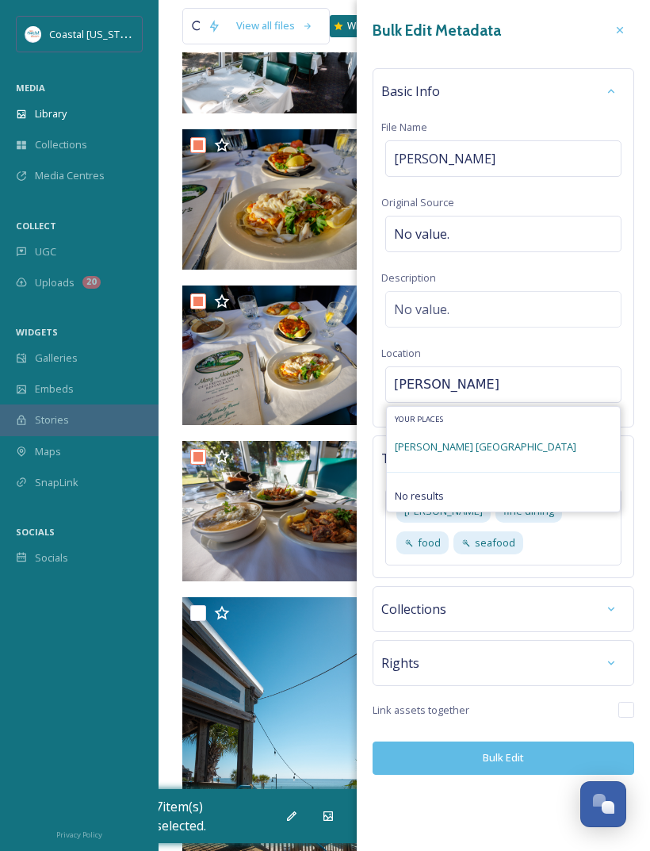
click at [555, 435] on div "[PERSON_NAME] [GEOGRAPHIC_DATA]" at bounding box center [503, 446] width 233 height 35
click at [560, 435] on div "[PERSON_NAME] [GEOGRAPHIC_DATA]" at bounding box center [503, 446] width 233 height 35
click at [539, 446] on span "[PERSON_NAME] [GEOGRAPHIC_DATA]" at bounding box center [486, 446] width 182 height 14
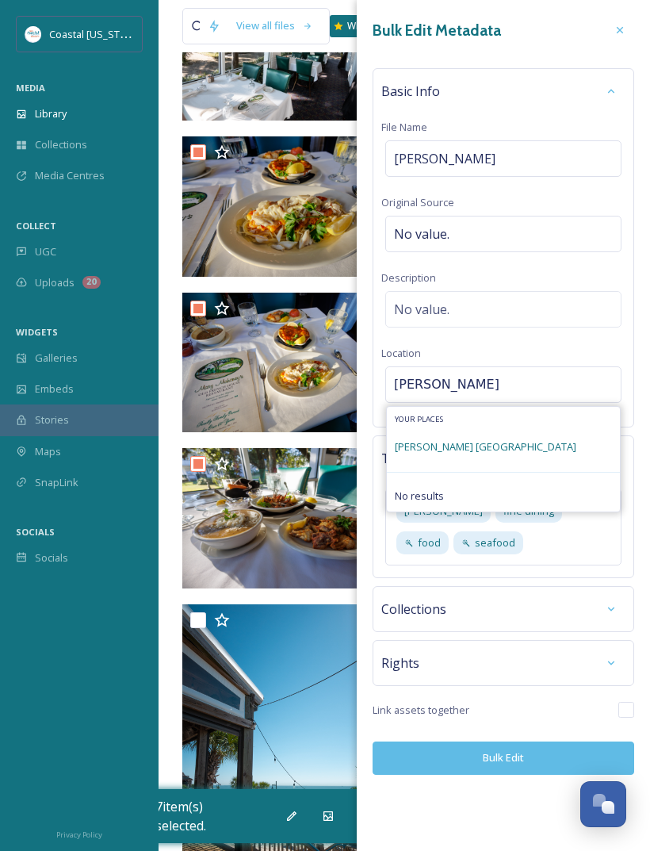
click at [571, 388] on input "[PERSON_NAME]" at bounding box center [503, 384] width 235 height 35
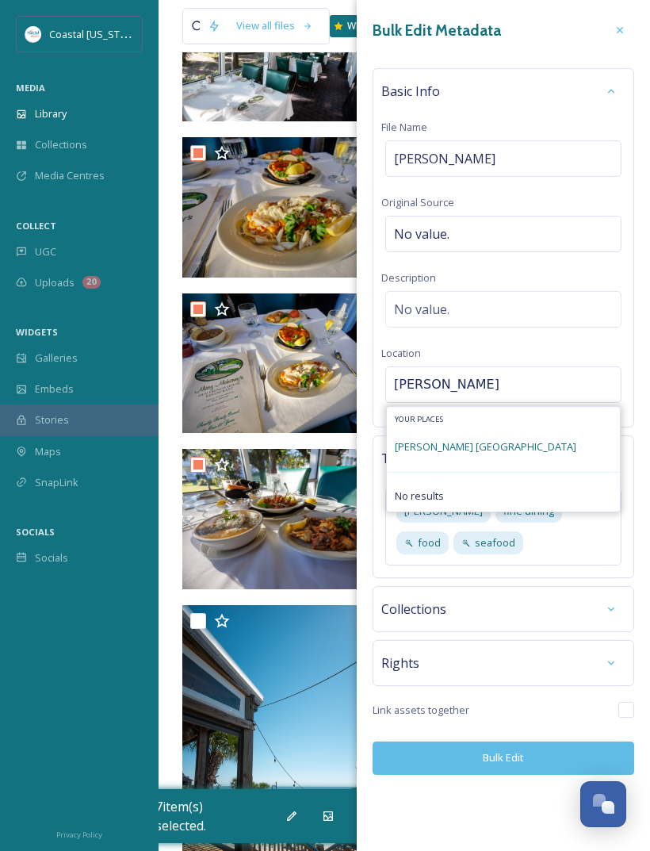
click at [541, 440] on span "[PERSON_NAME] [GEOGRAPHIC_DATA]" at bounding box center [486, 446] width 182 height 14
click at [555, 445] on span "[PERSON_NAME] [GEOGRAPHIC_DATA]" at bounding box center [486, 446] width 182 height 14
click at [566, 382] on input "[PERSON_NAME]" at bounding box center [503, 384] width 235 height 35
click at [553, 441] on span "[PERSON_NAME] [GEOGRAPHIC_DATA]" at bounding box center [486, 446] width 182 height 14
click at [547, 442] on span "[PERSON_NAME] [GEOGRAPHIC_DATA]" at bounding box center [486, 446] width 182 height 14
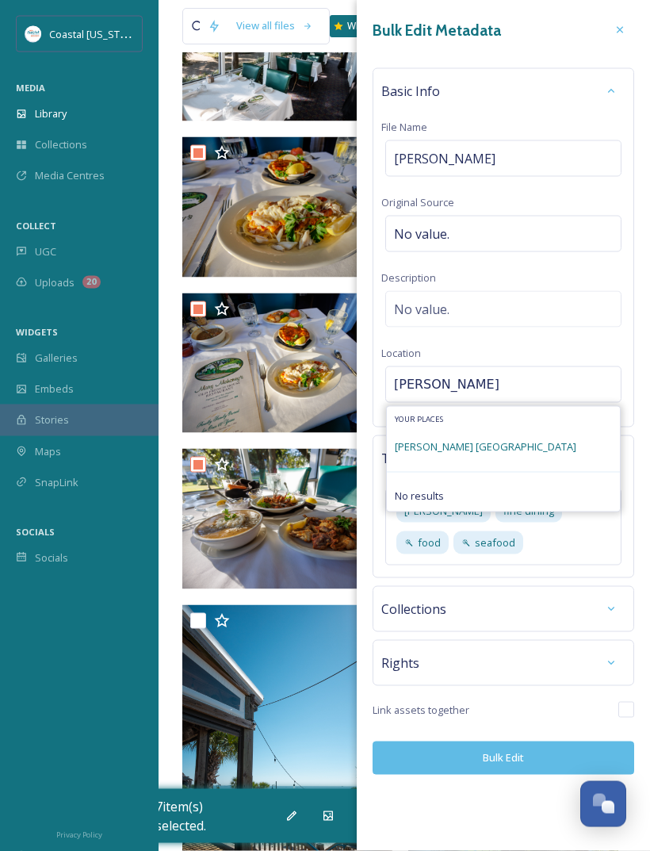
click at [545, 381] on input "[PERSON_NAME]" at bounding box center [503, 384] width 235 height 35
type input "[PERSON_NAME]"
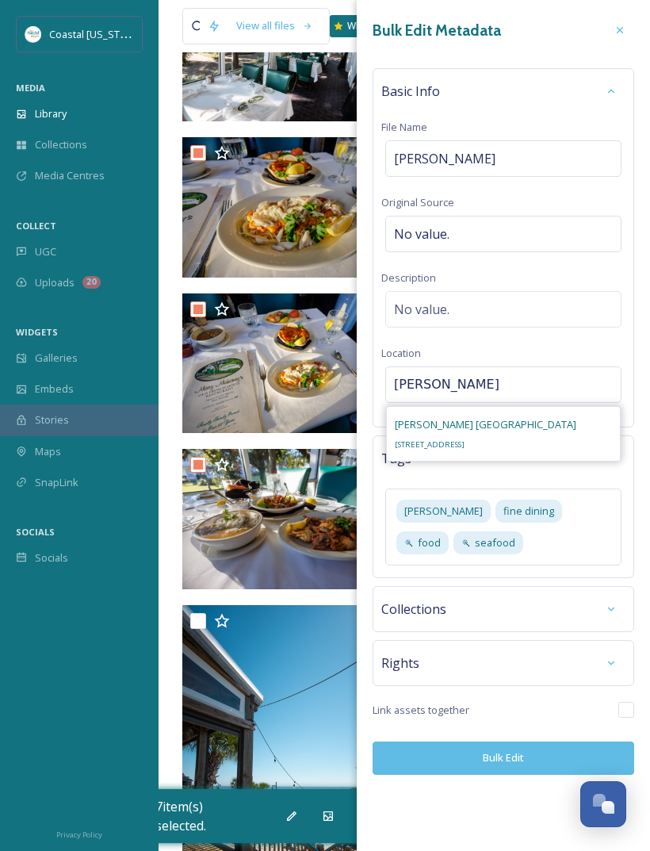
click at [519, 434] on div "[PERSON_NAME] Old French House [STREET_ADDRESS]" at bounding box center [486, 434] width 182 height 38
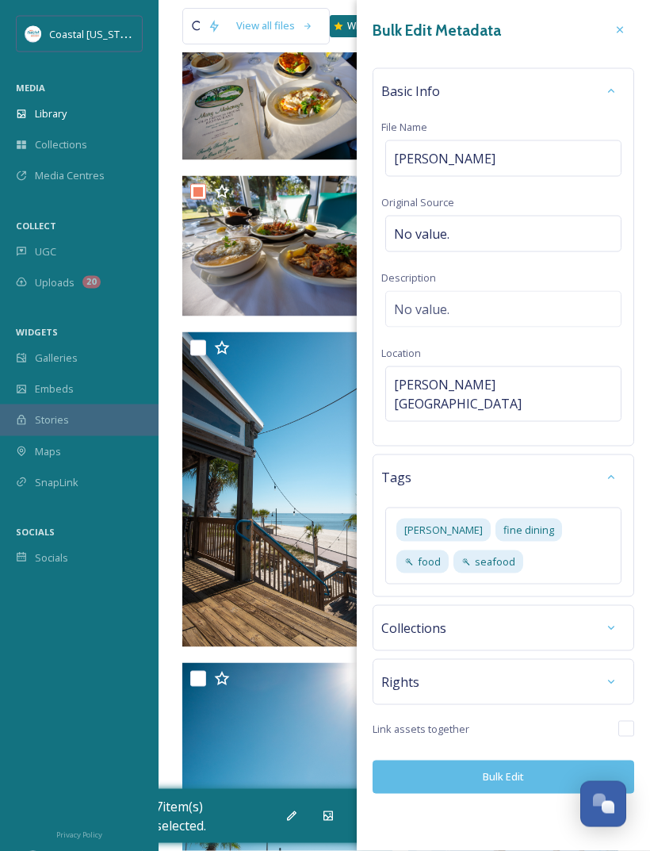
scroll to position [684, 0]
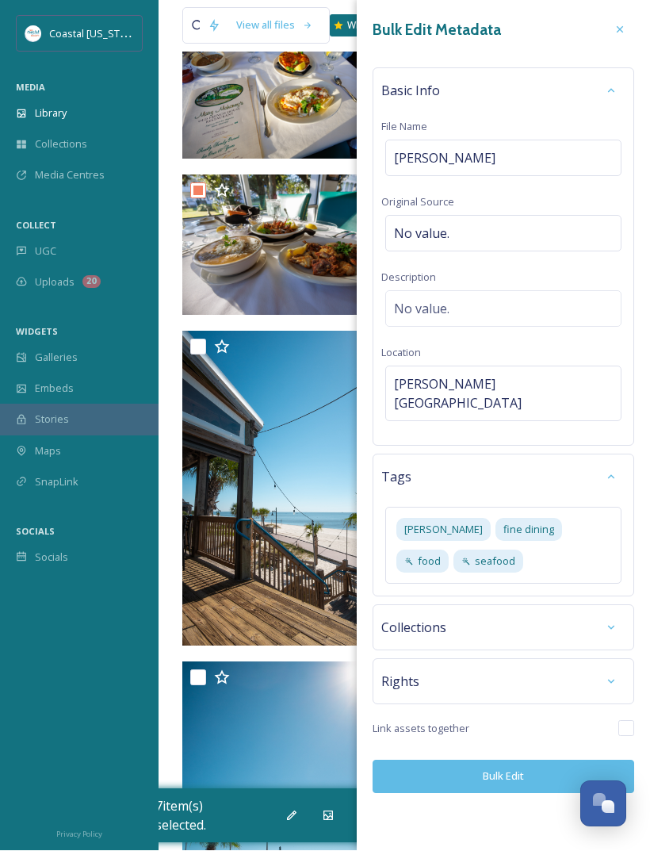
click at [516, 760] on button "Bulk Edit" at bounding box center [504, 776] width 262 height 33
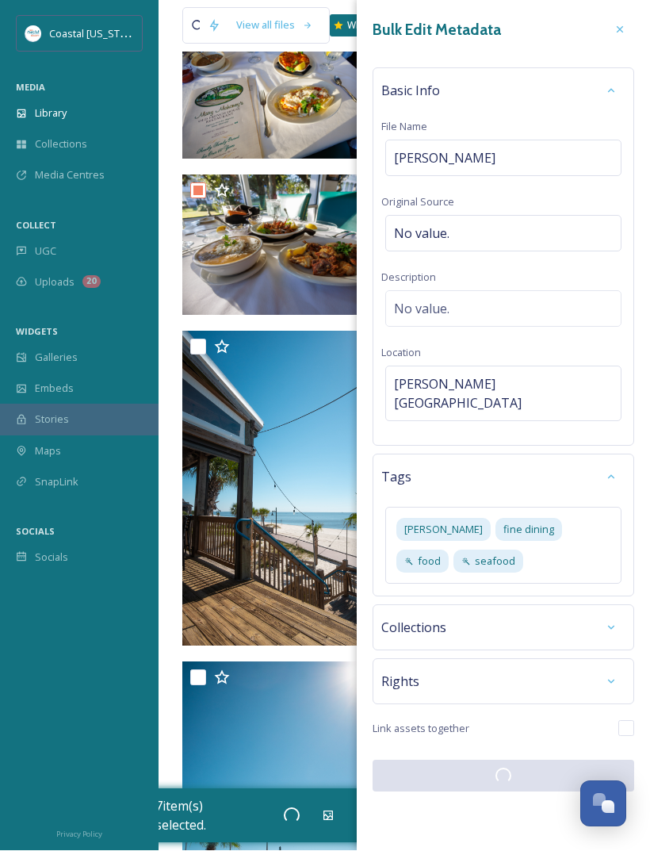
scroll to position [684, 0]
checkbox input "false"
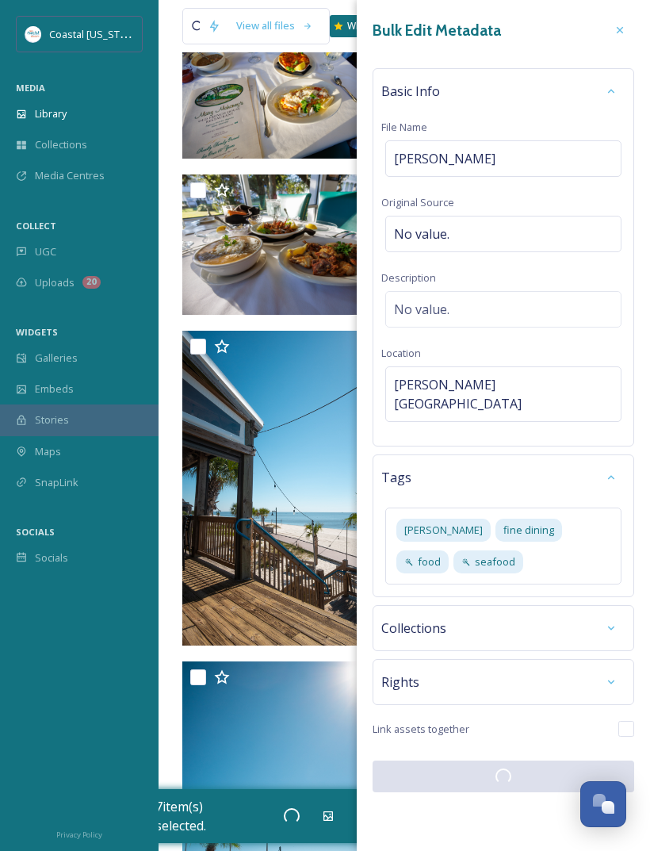
checkbox input "false"
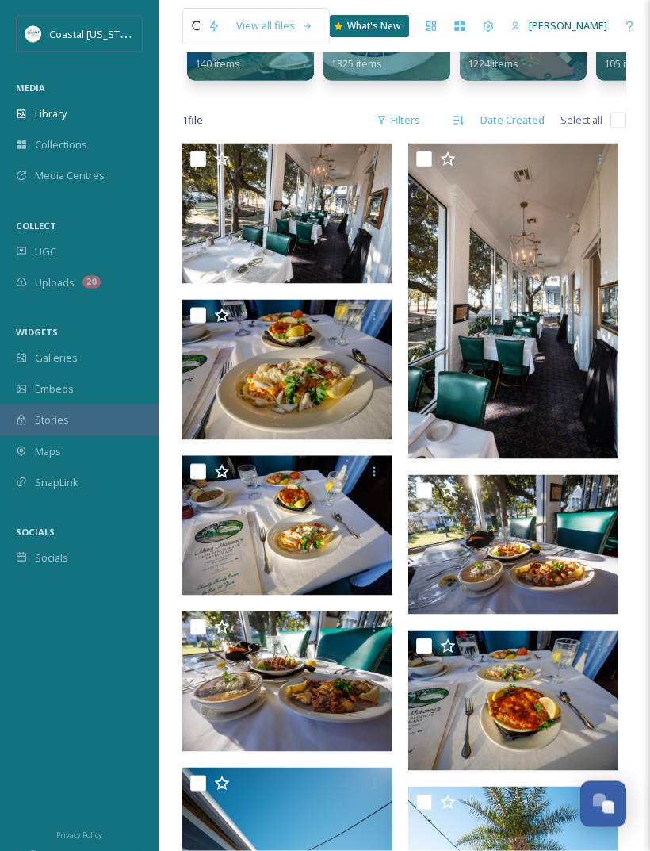
scroll to position [236, 0]
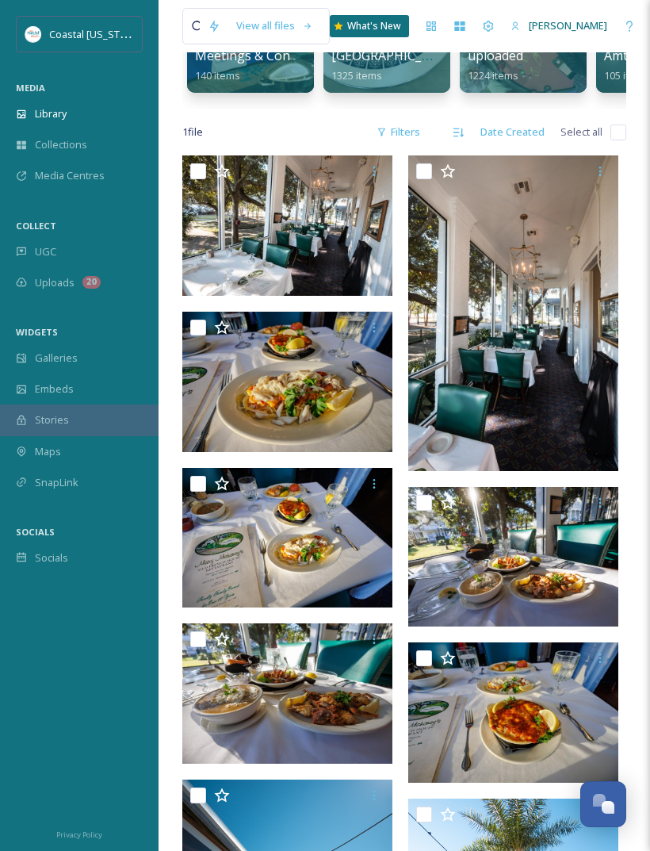
click at [205, 168] on input "checkbox" at bounding box center [198, 171] width 16 height 16
checkbox input "true"
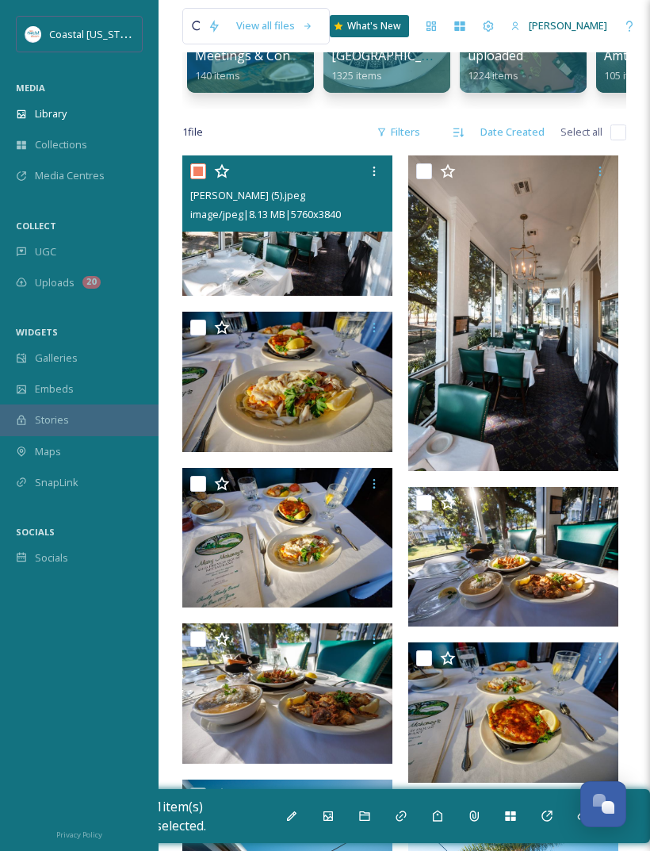
click at [427, 171] on input "checkbox" at bounding box center [424, 171] width 16 height 16
checkbox input "true"
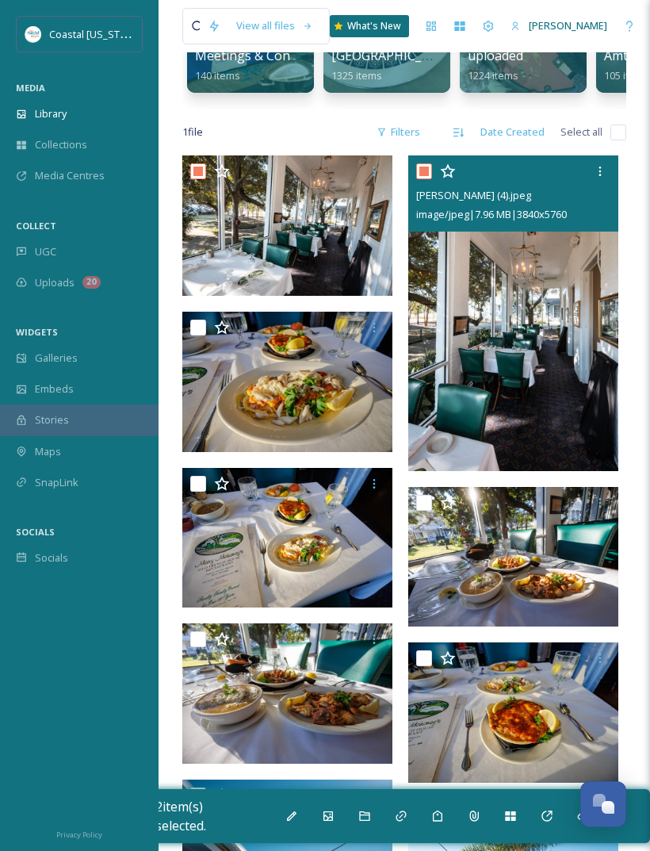
click at [199, 330] on input "checkbox" at bounding box center [198, 328] width 16 height 16
checkbox input "true"
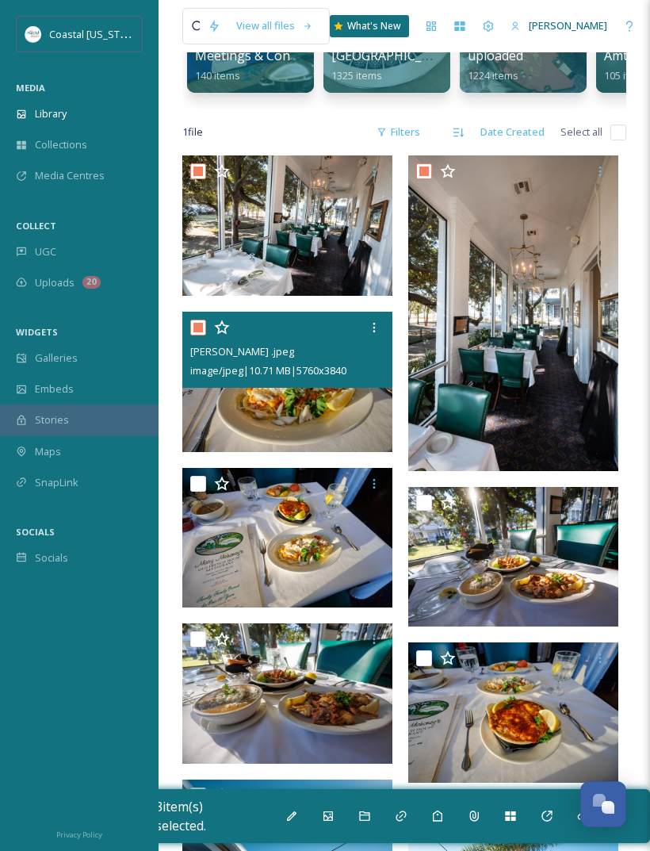
click at [200, 484] on input "checkbox" at bounding box center [198, 484] width 16 height 16
checkbox input "true"
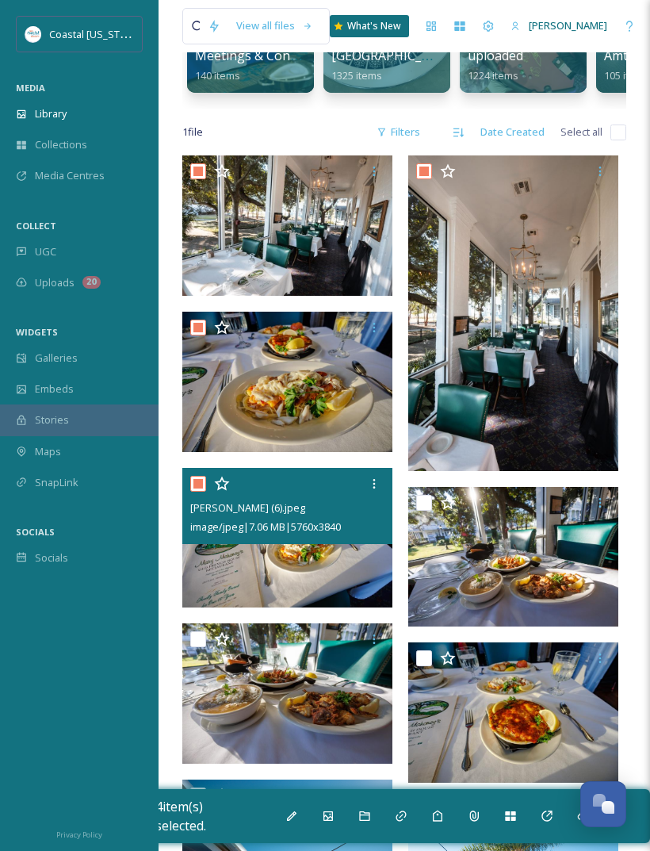
click at [422, 501] on input "checkbox" at bounding box center [424, 503] width 16 height 16
checkbox input "true"
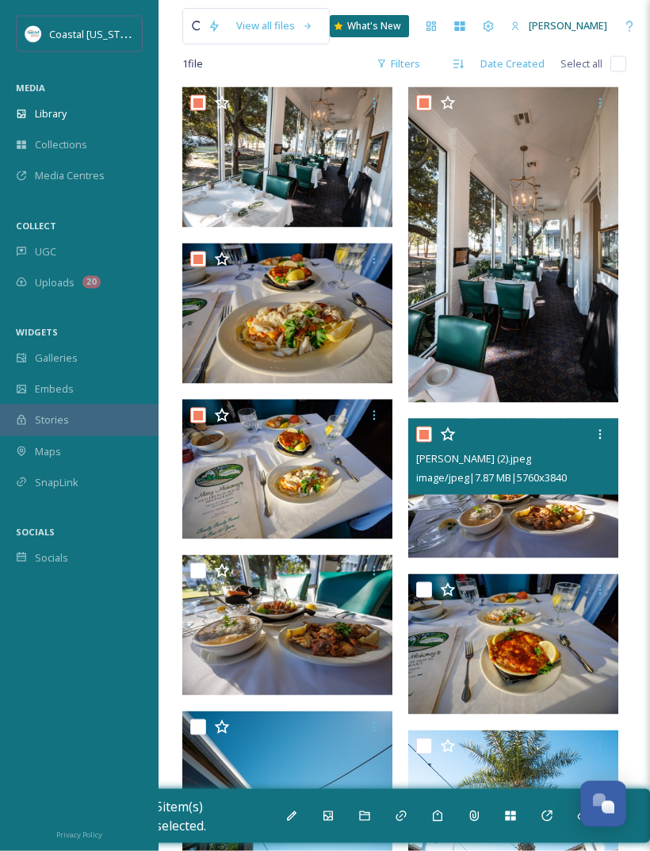
click at [426, 595] on input "checkbox" at bounding box center [424, 590] width 16 height 16
checkbox input "true"
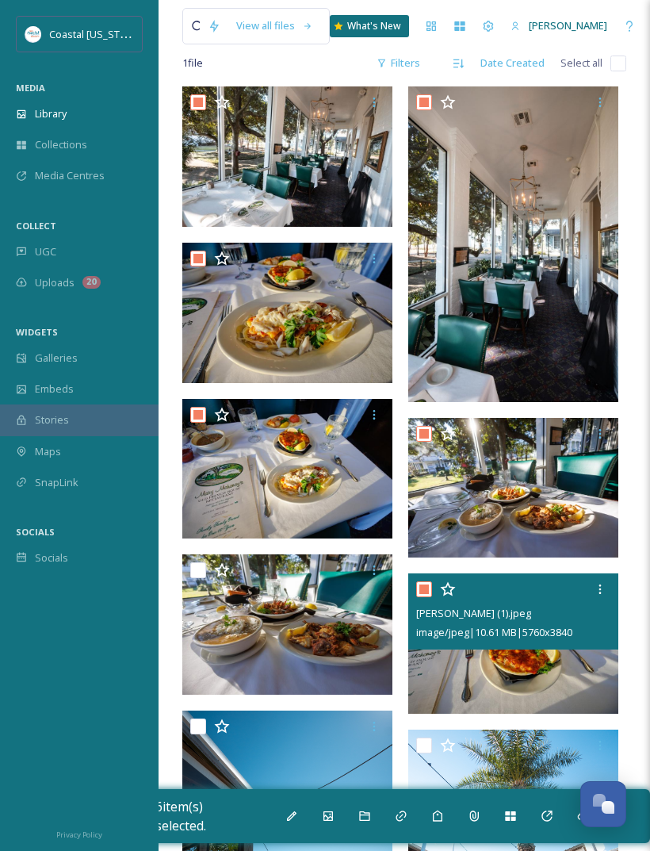
click at [196, 574] on input "checkbox" at bounding box center [198, 570] width 16 height 16
checkbox input "true"
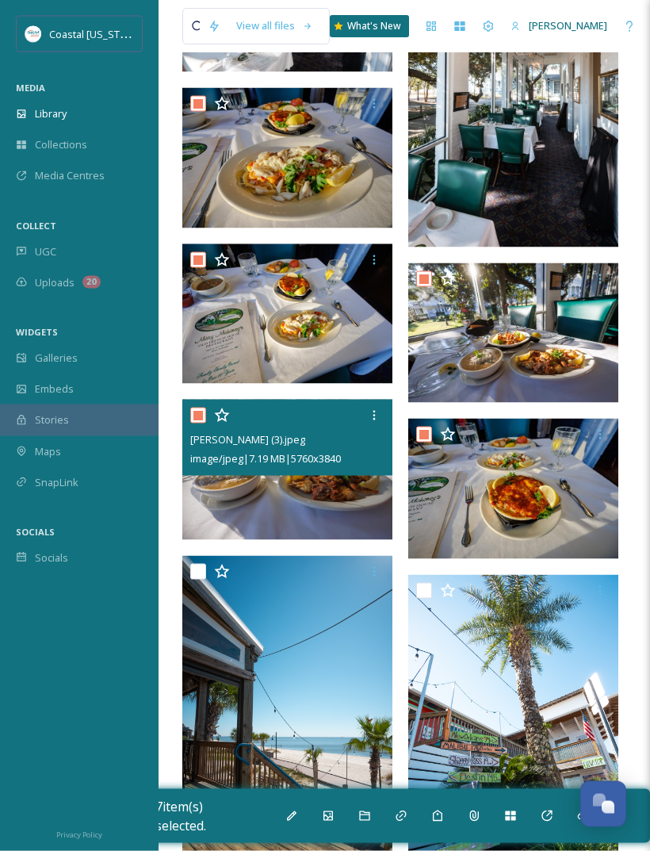
scroll to position [460, 0]
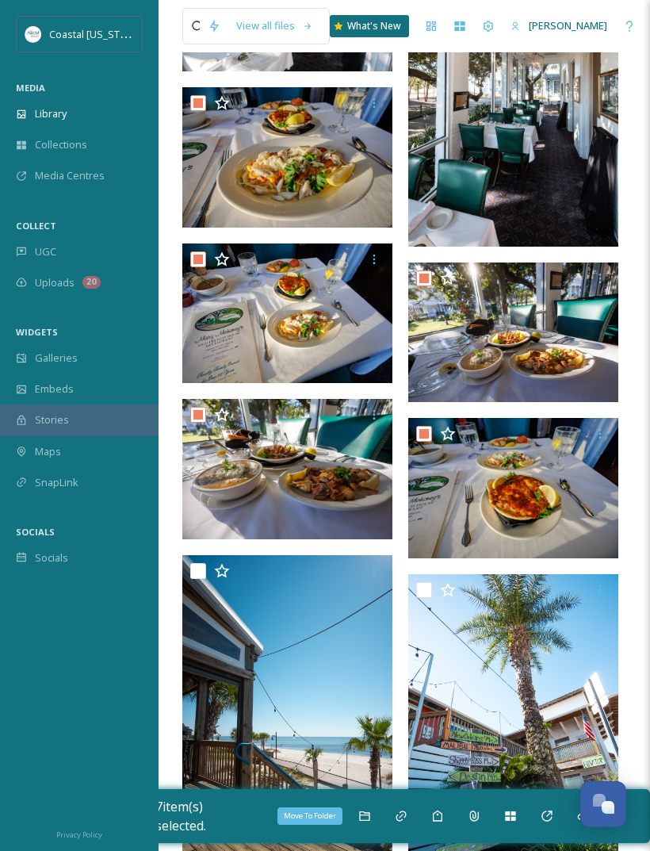
click at [369, 821] on icon at bounding box center [364, 816] width 10 height 10
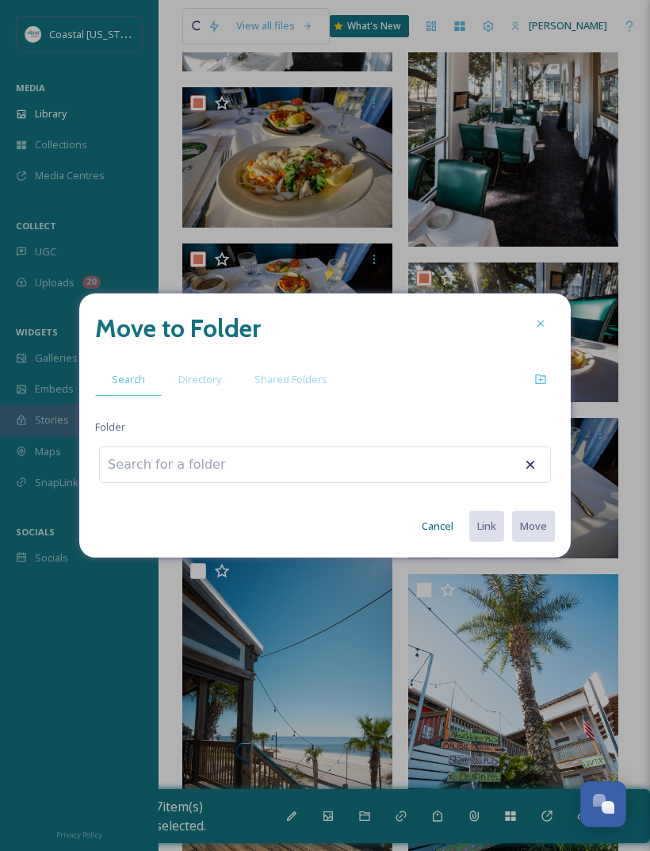
click at [193, 396] on div "Directory" at bounding box center [200, 379] width 76 height 33
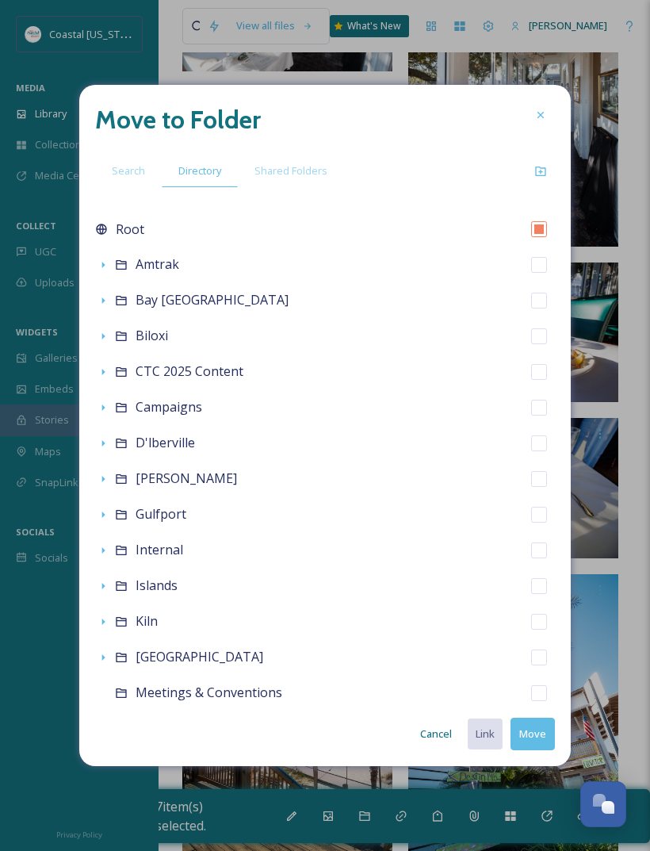
click at [174, 343] on div "Biloxi" at bounding box center [325, 336] width 460 height 36
checkbox input "false"
click at [125, 340] on icon at bounding box center [121, 336] width 10 height 10
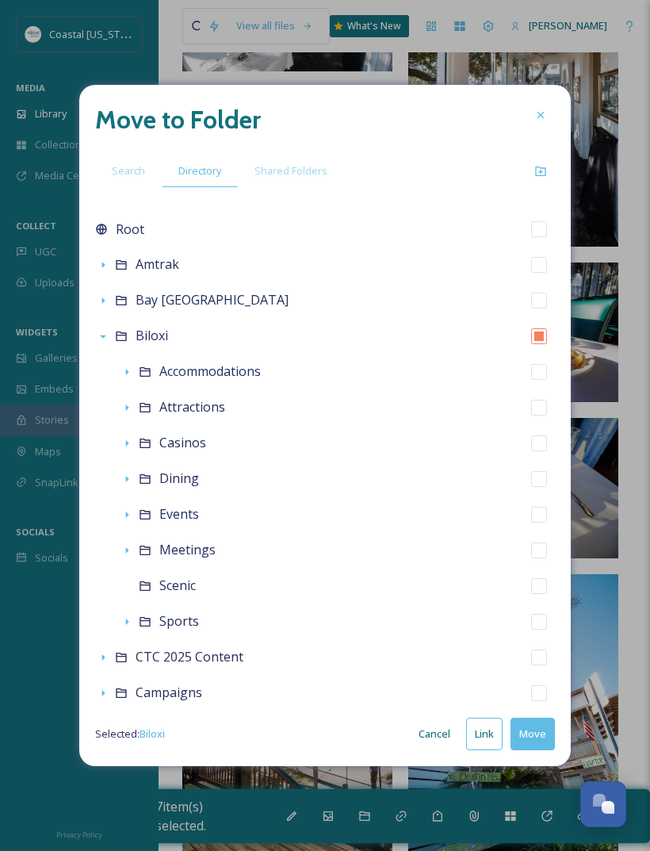
click at [201, 486] on div "Dining" at bounding box center [337, 479] width 436 height 36
checkbox input "false"
checkbox input "true"
click at [540, 750] on button "Move" at bounding box center [533, 734] width 44 height 33
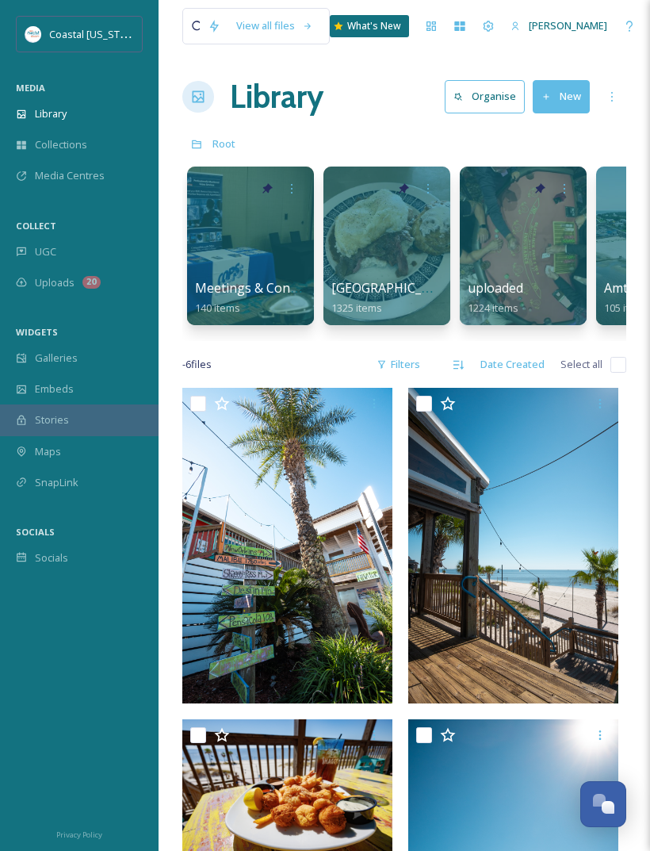
scroll to position [0, 0]
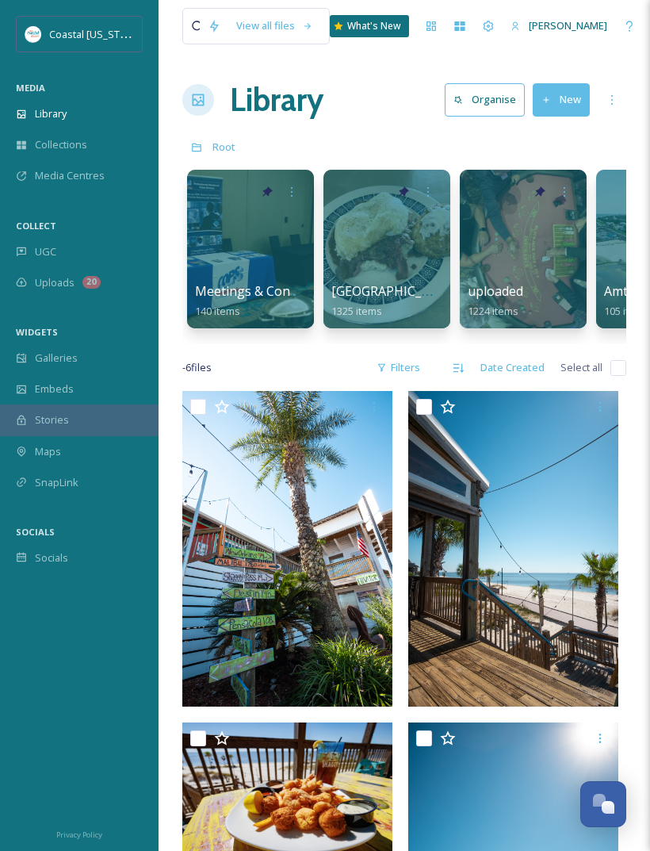
click at [616, 369] on input "checkbox" at bounding box center [619, 368] width 16 height 16
checkbox input "true"
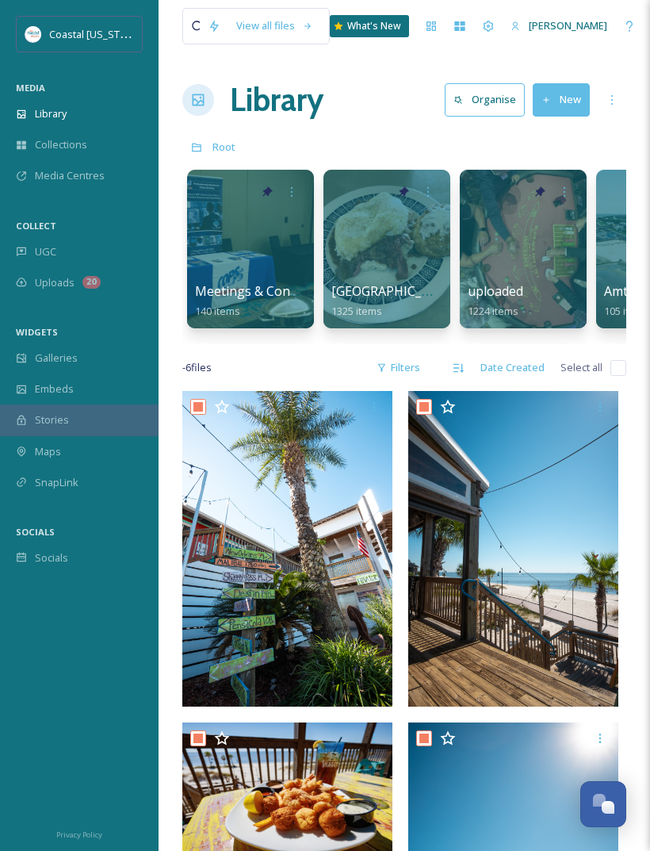
checkbox input "true"
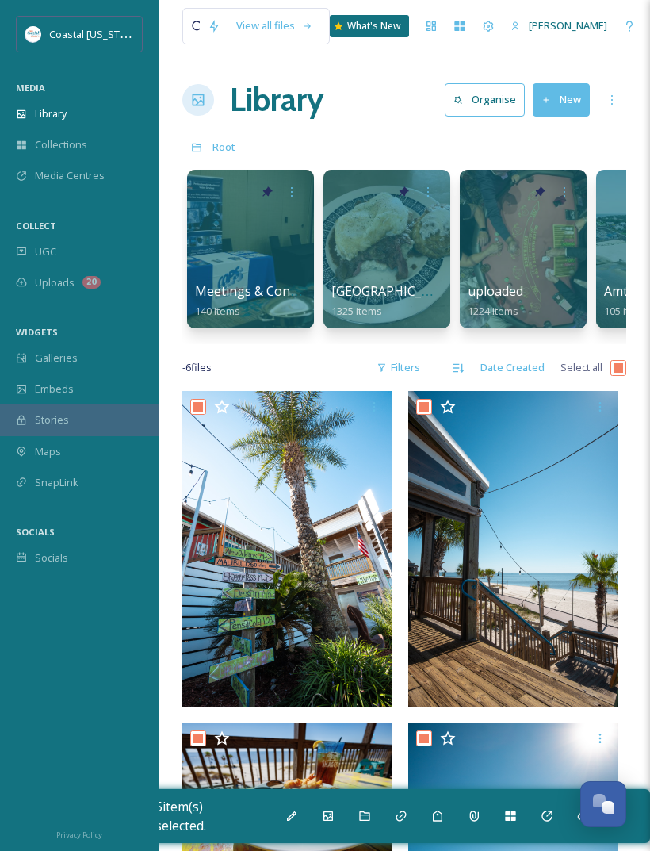
click at [621, 361] on input "checkbox" at bounding box center [619, 368] width 16 height 16
checkbox input "false"
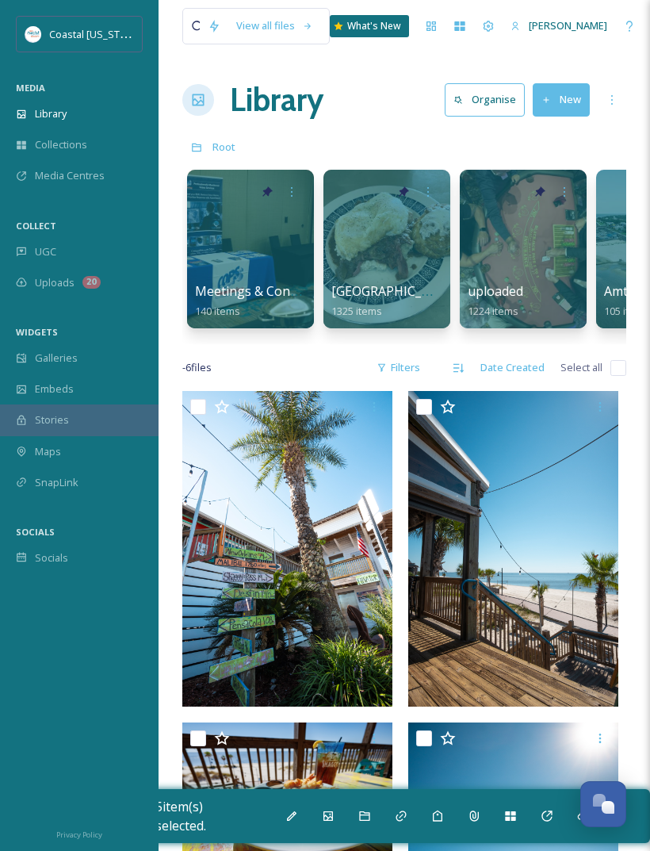
checkbox input "false"
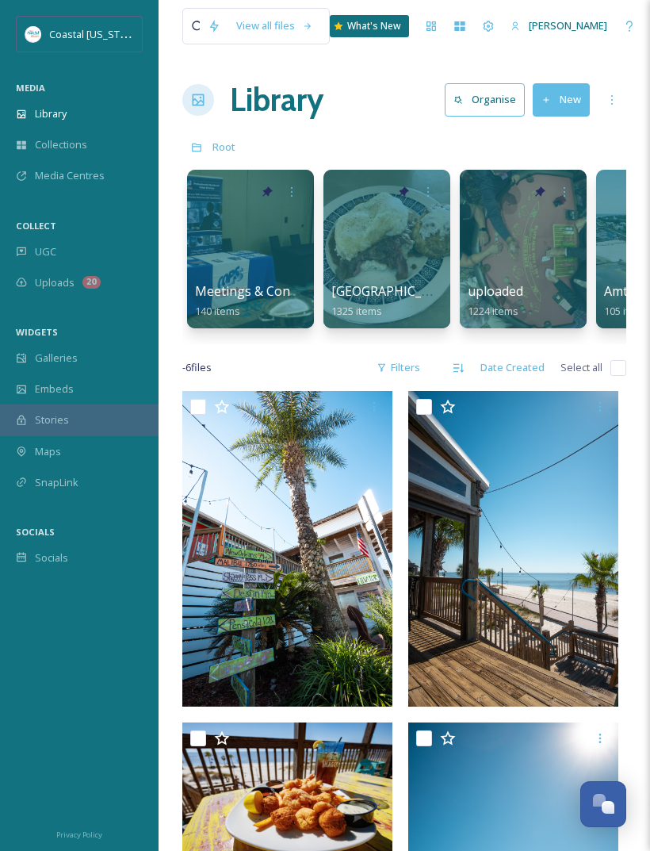
click at [613, 373] on input "checkbox" at bounding box center [619, 368] width 16 height 16
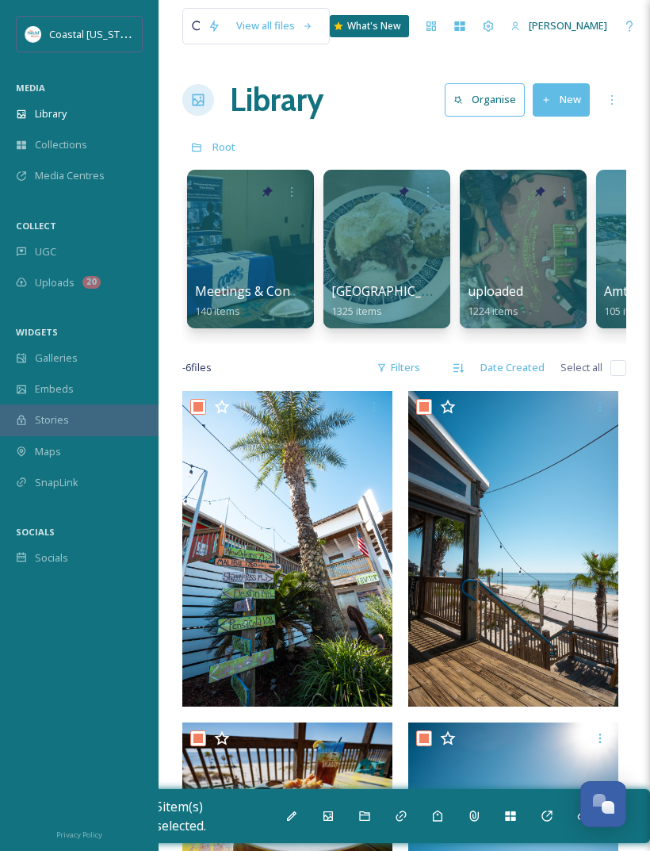
checkbox input "true"
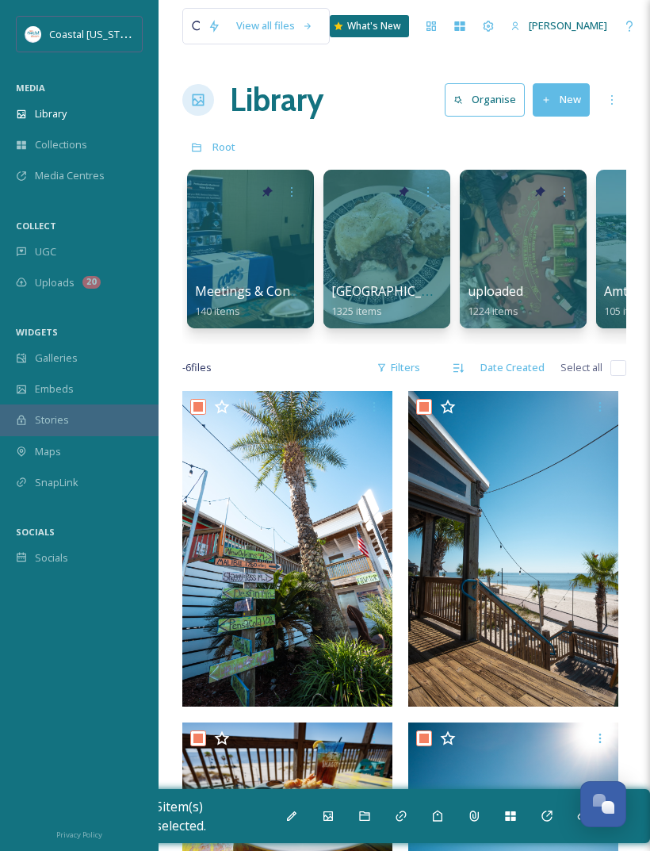
checkbox input "true"
click at [293, 814] on icon at bounding box center [291, 816] width 13 height 13
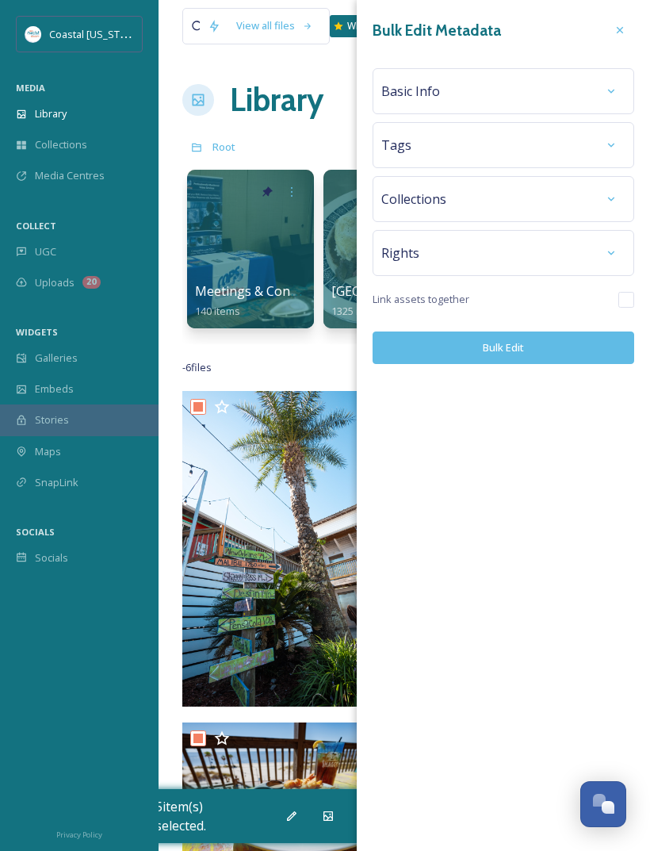
click at [502, 99] on div "Basic Info" at bounding box center [503, 91] width 244 height 29
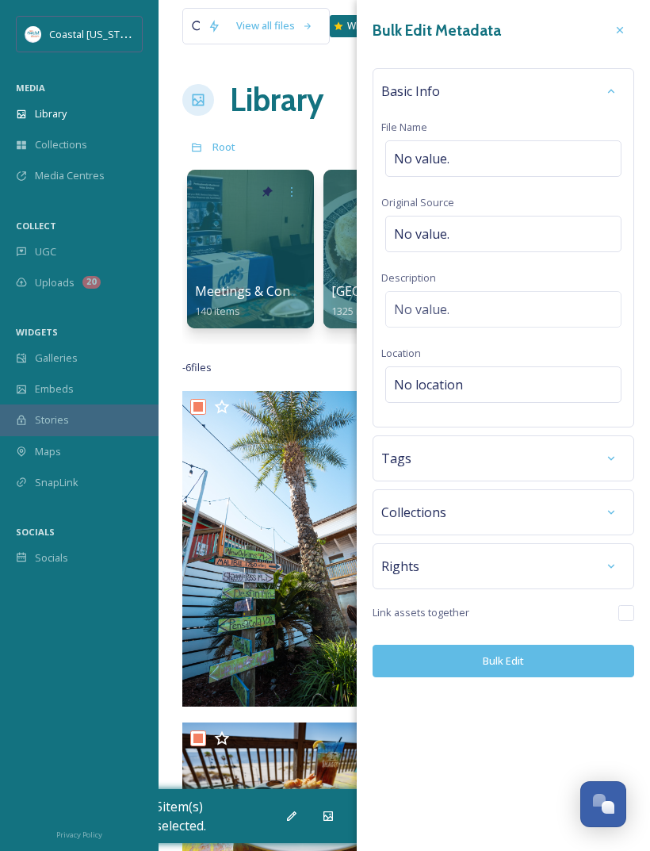
click at [515, 152] on div "No value." at bounding box center [503, 158] width 236 height 36
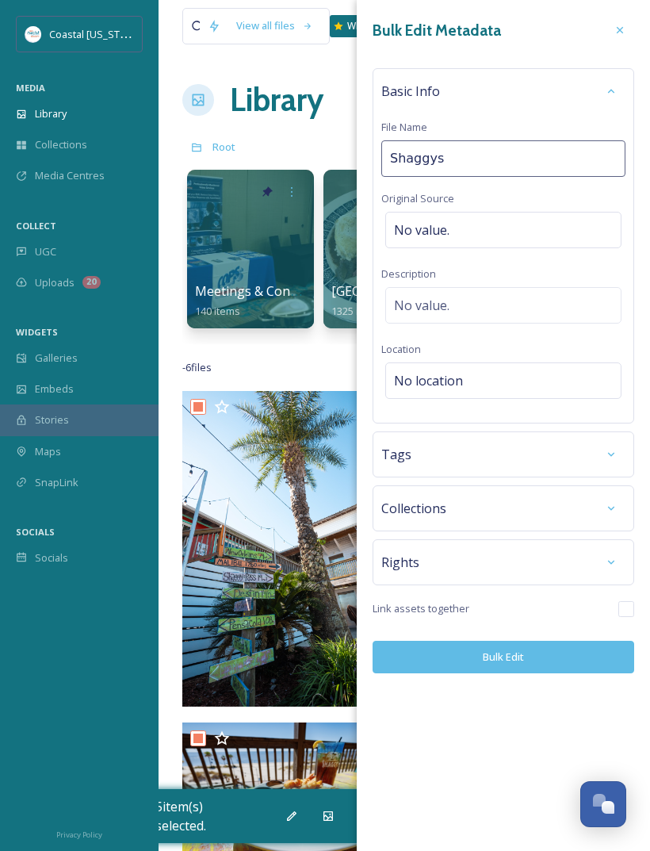
type input "Shaggys"
click at [504, 383] on div "No location" at bounding box center [503, 380] width 236 height 36
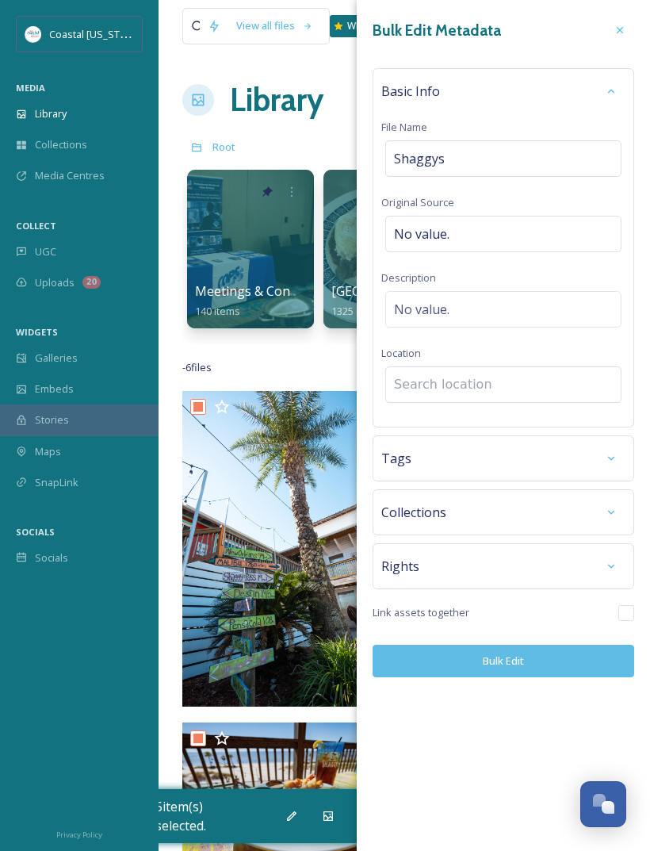
click at [527, 378] on input at bounding box center [503, 384] width 235 height 35
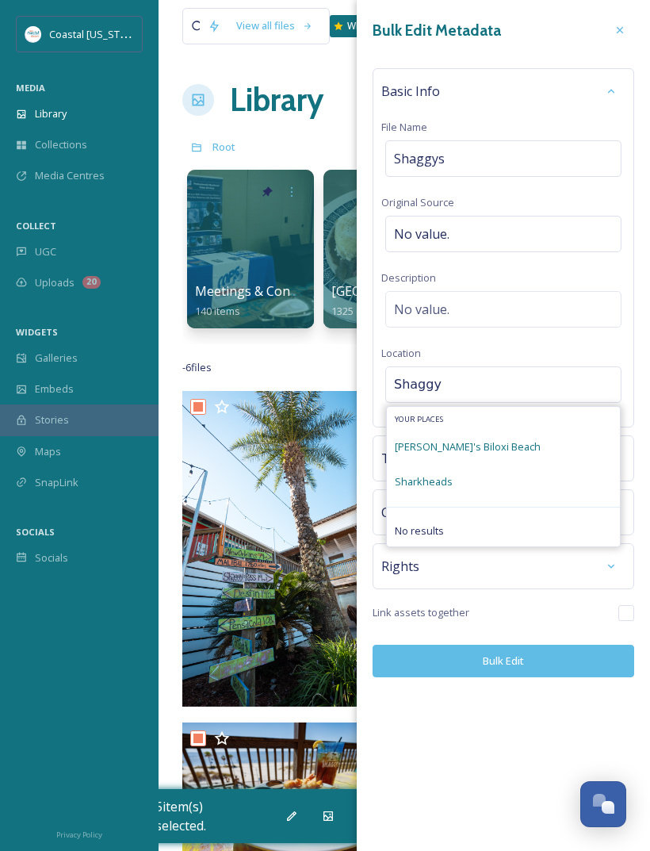
click at [494, 444] on span "[PERSON_NAME]'s Biloxi Beach" at bounding box center [468, 446] width 146 height 14
click at [509, 446] on div "[PERSON_NAME]'s Biloxi Beach" at bounding box center [503, 446] width 233 height 35
click at [511, 388] on input "Shaggy" at bounding box center [503, 384] width 235 height 35
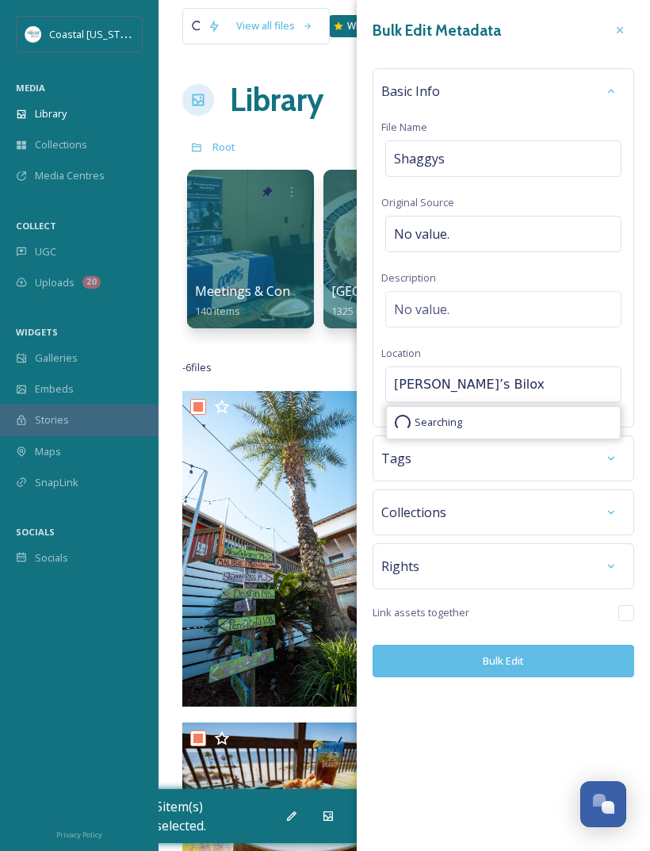
type input "[PERSON_NAME]’s Biloxi"
click at [511, 431] on div "[PERSON_NAME]'s Biloxi Beach [STREET_ADDRESS]" at bounding box center [468, 434] width 146 height 38
click at [522, 464] on div "Tags" at bounding box center [503, 458] width 244 height 29
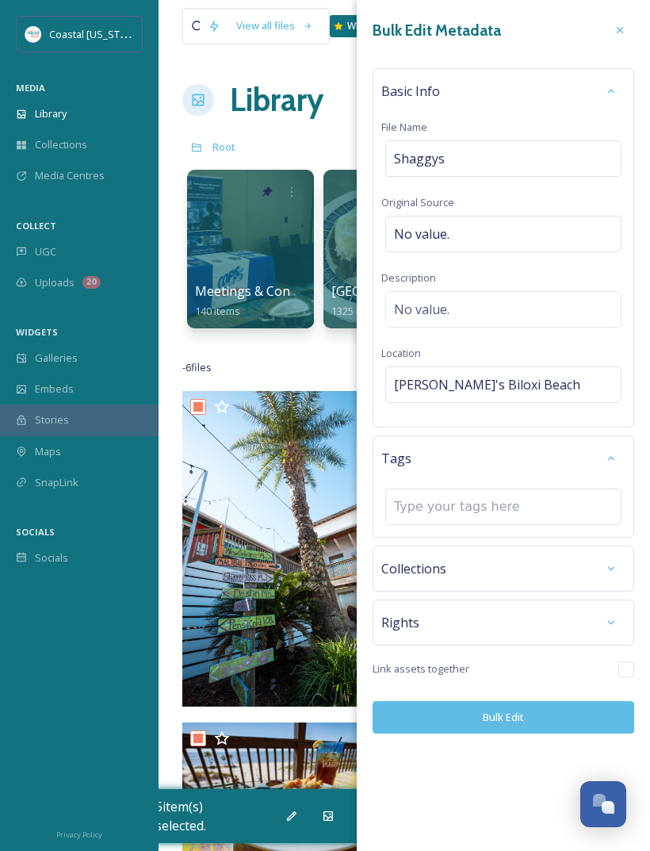
click at [479, 514] on input at bounding box center [473, 506] width 159 height 19
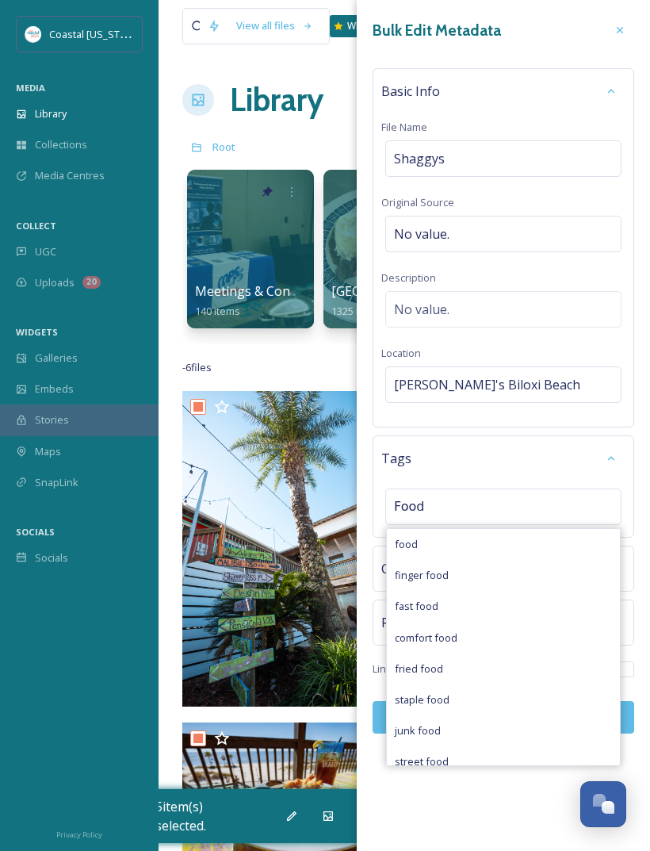
type input "Food"
click at [488, 545] on div "food" at bounding box center [503, 544] width 233 height 31
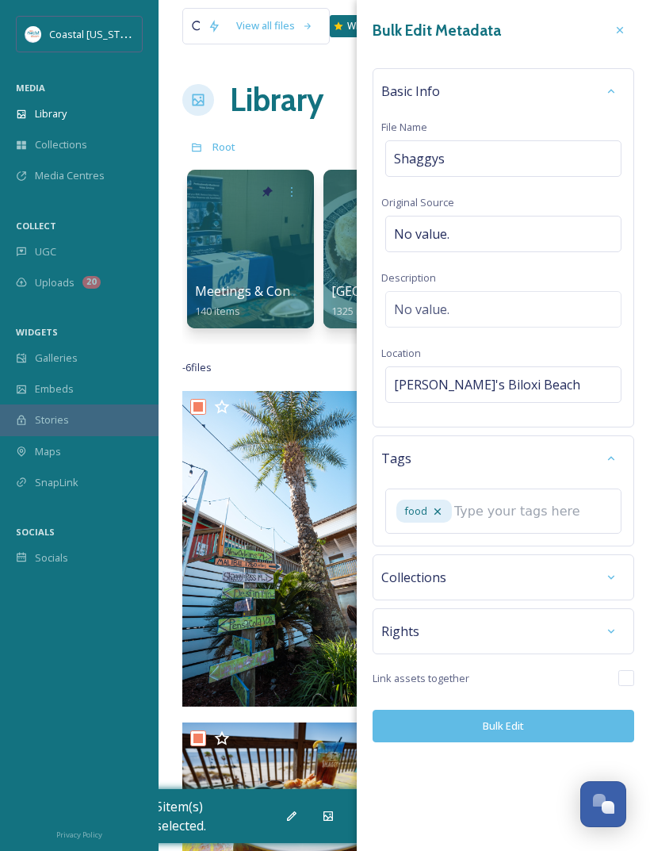
click at [546, 498] on div "food" at bounding box center [503, 510] width 236 height 45
click at [531, 513] on input at bounding box center [533, 511] width 159 height 19
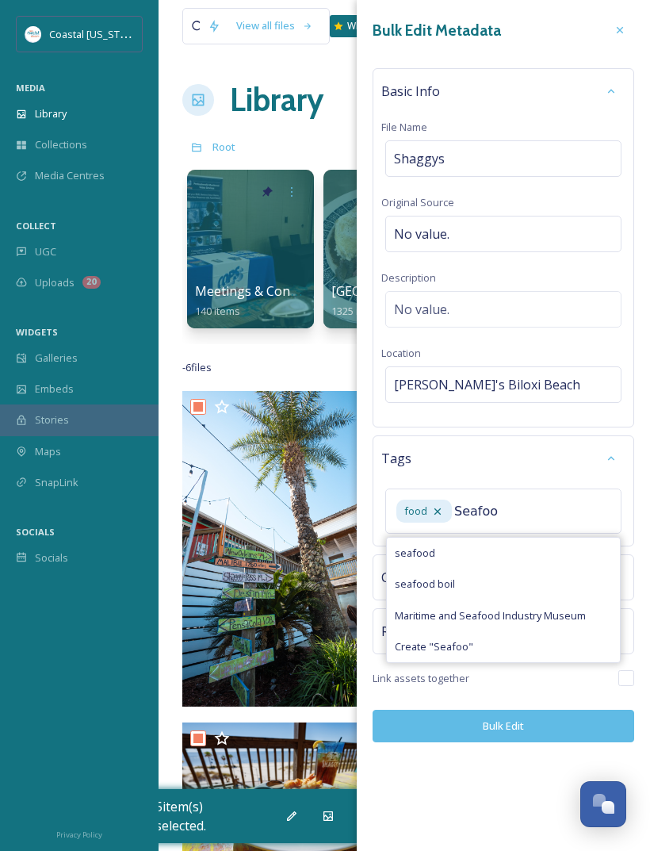
type input "Seafoo"
click at [496, 545] on div "seafood" at bounding box center [503, 553] width 233 height 31
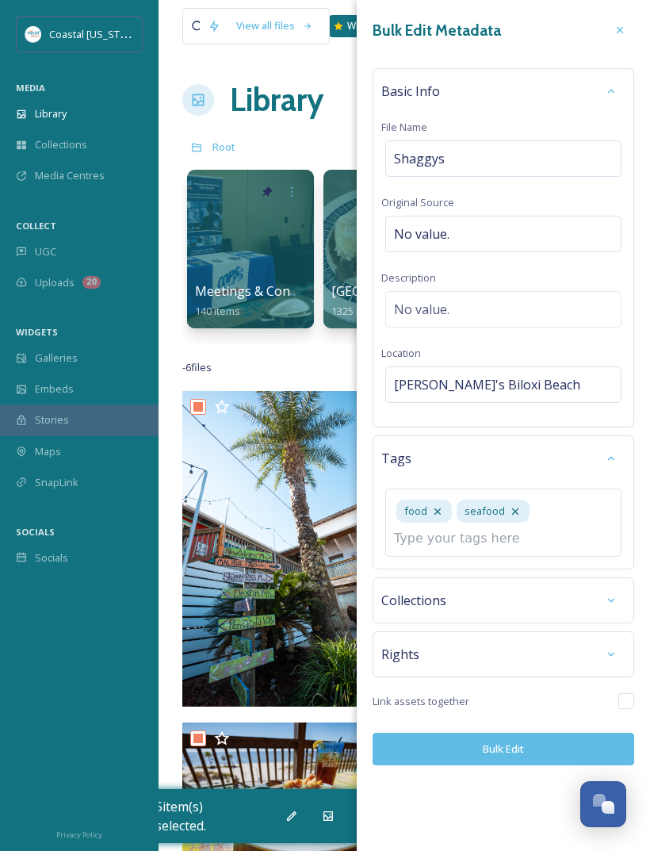
click at [480, 577] on div "Collections" at bounding box center [504, 600] width 262 height 46
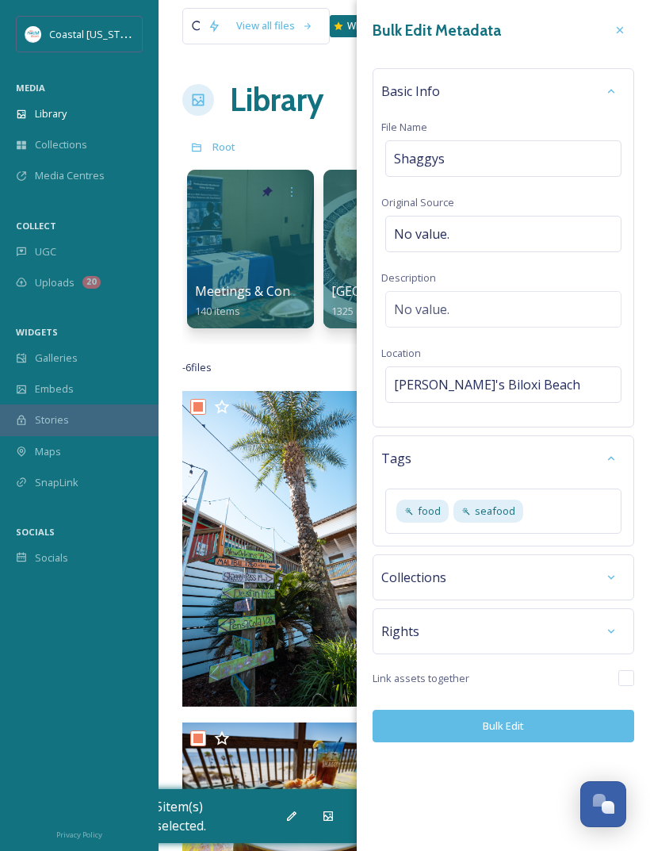
click at [573, 511] on div "food seafood" at bounding box center [503, 510] width 236 height 45
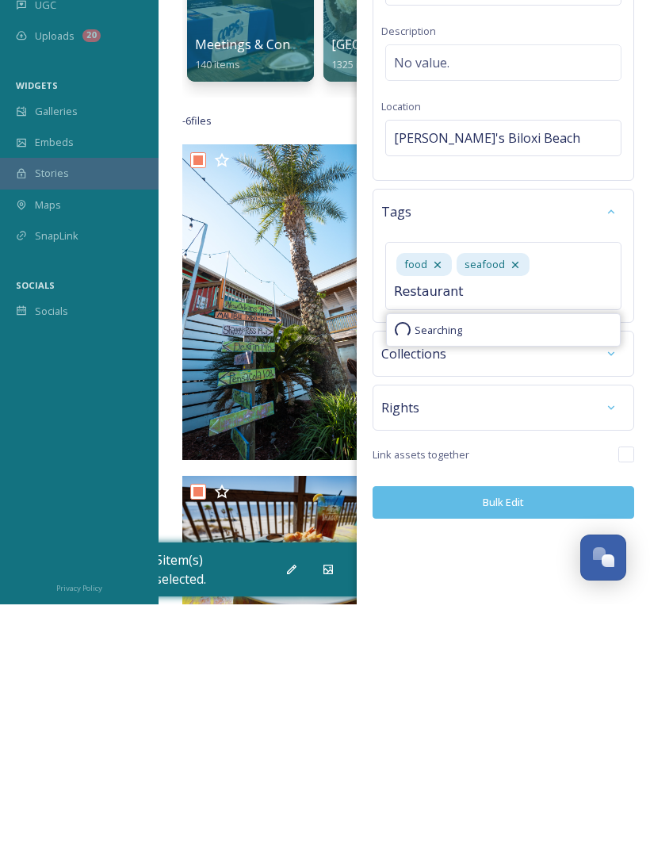
type input "Restaurant"
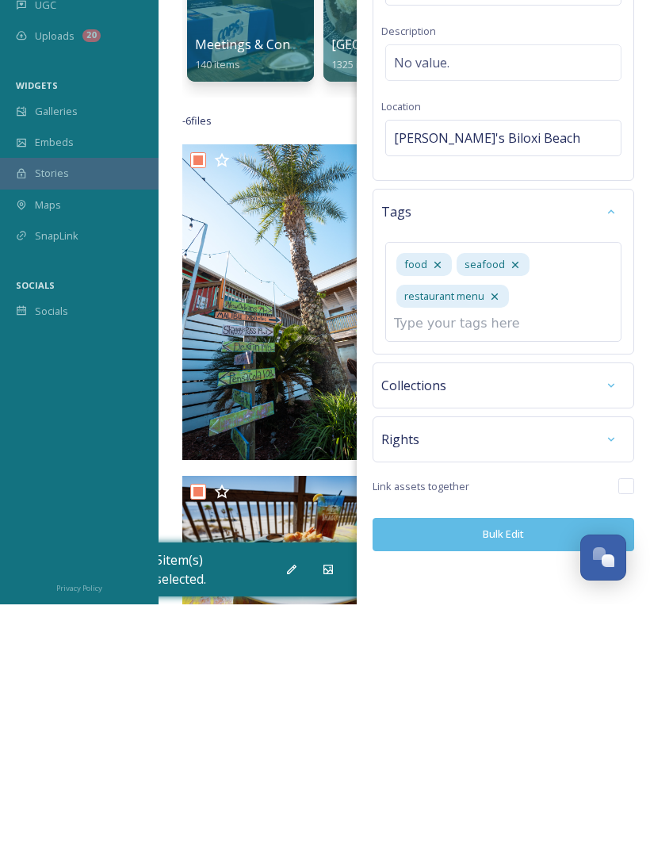
click at [489, 537] on icon at bounding box center [494, 543] width 13 height 13
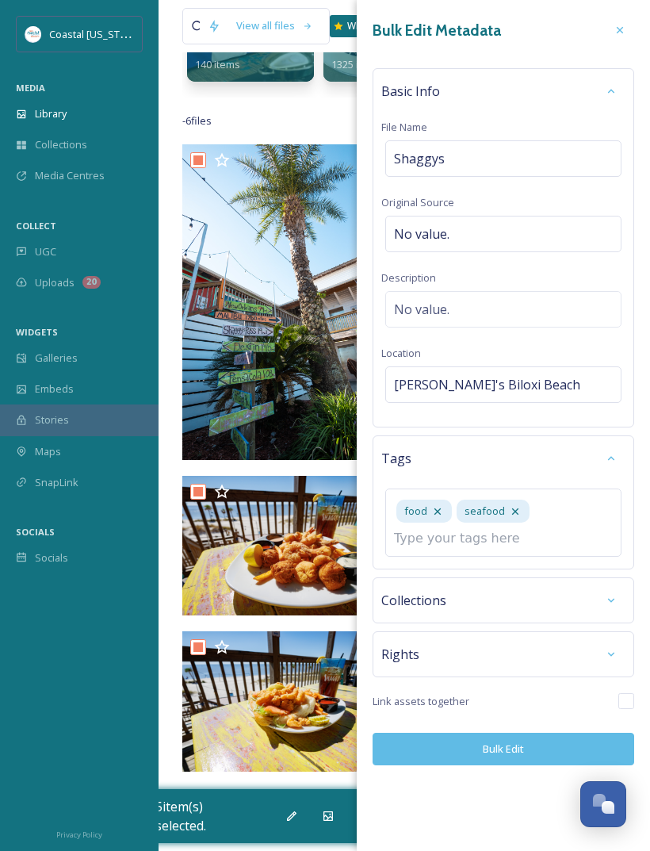
click at [492, 542] on input at bounding box center [473, 538] width 159 height 19
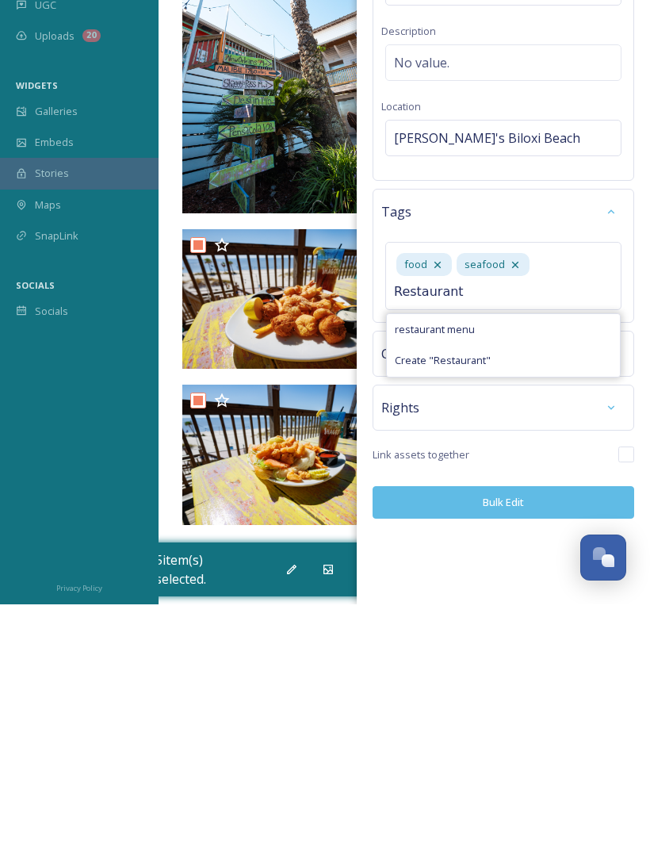
type input "Restaurant"
click at [488, 600] on span "Create " Restaurant "" at bounding box center [443, 607] width 96 height 15
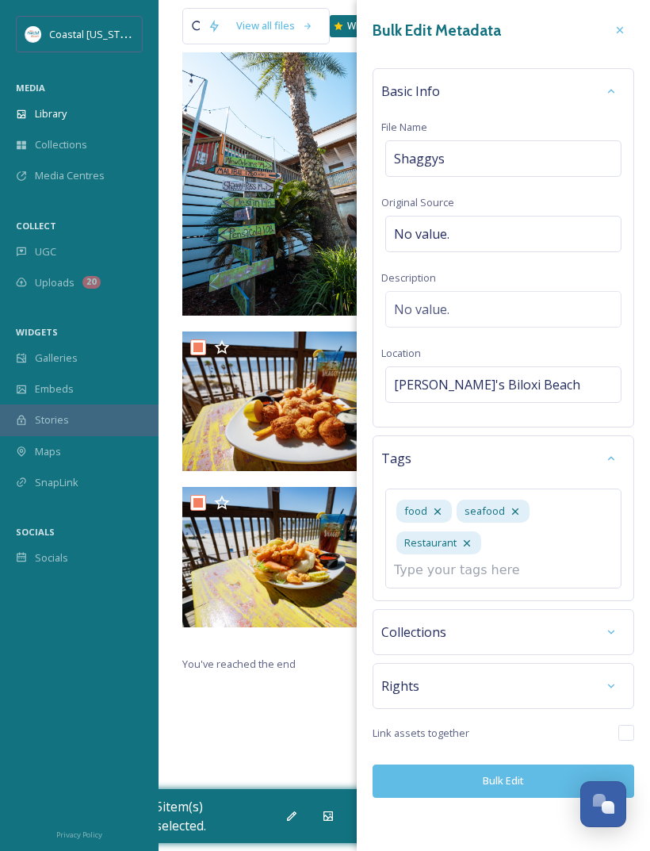
click at [523, 566] on input at bounding box center [473, 570] width 159 height 19
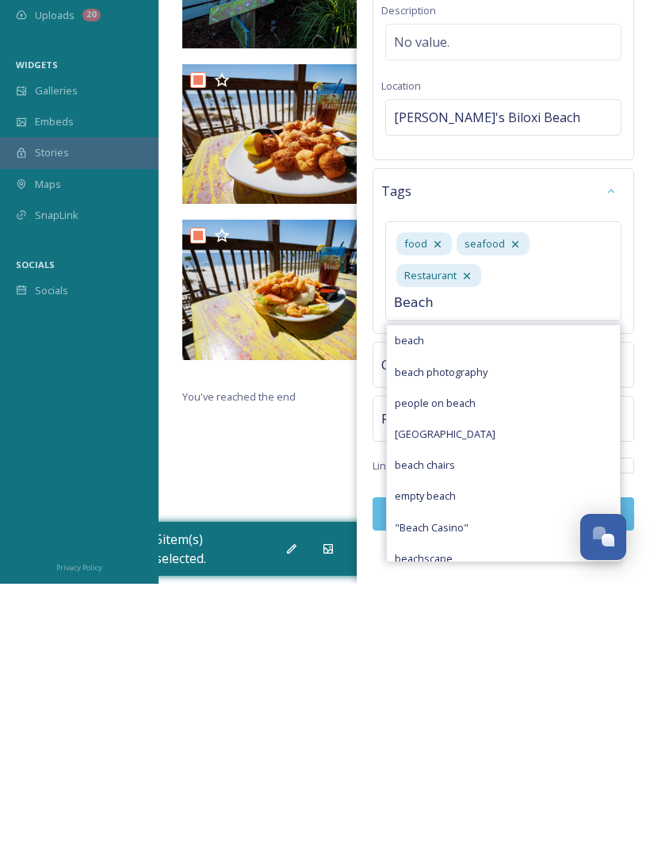
type input "Beach"
click at [474, 592] on div "beach" at bounding box center [503, 607] width 233 height 31
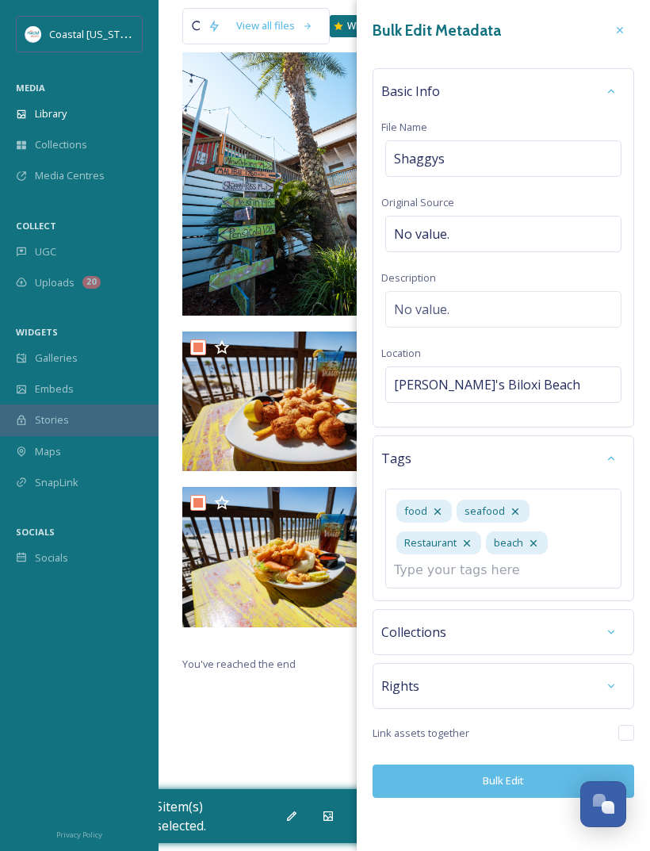
click at [565, 562] on div "food seafood Restaurant beach" at bounding box center [503, 538] width 236 height 100
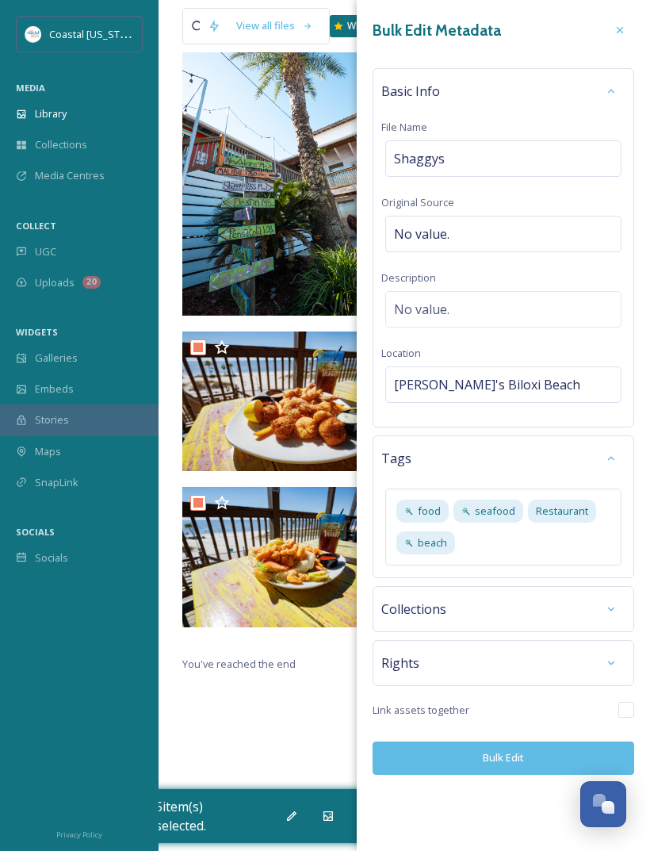
click at [525, 759] on button "Bulk Edit" at bounding box center [504, 757] width 262 height 33
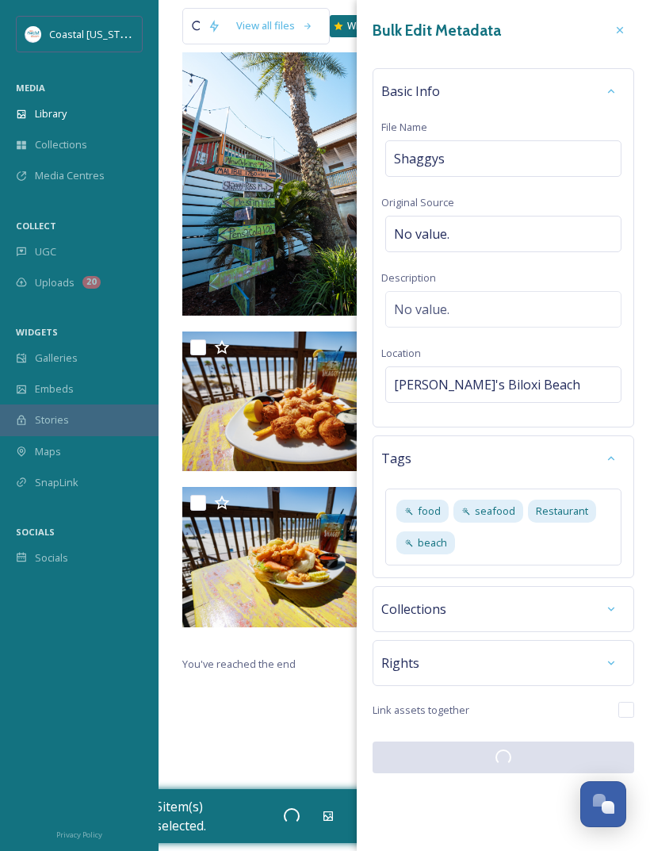
checkbox input "false"
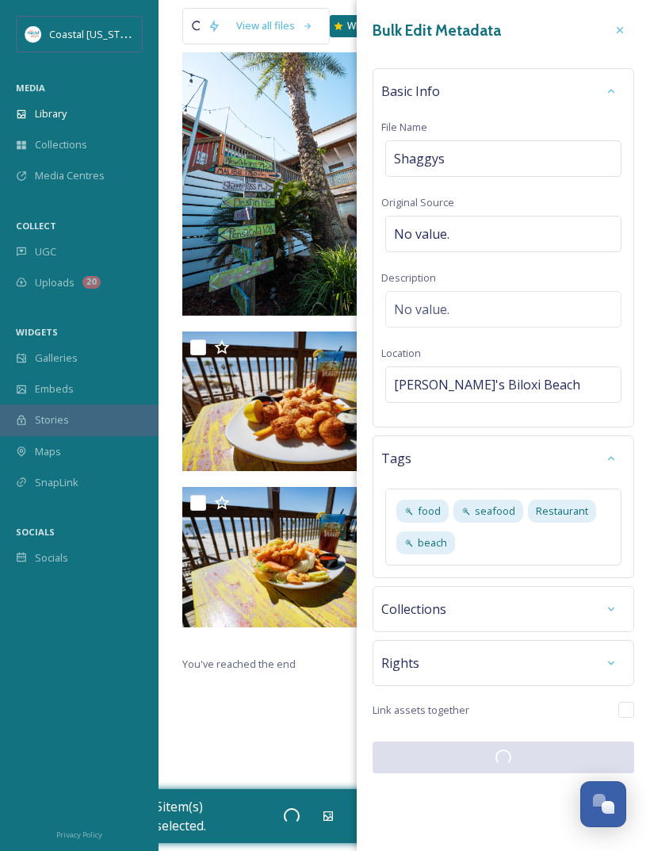
checkbox input "false"
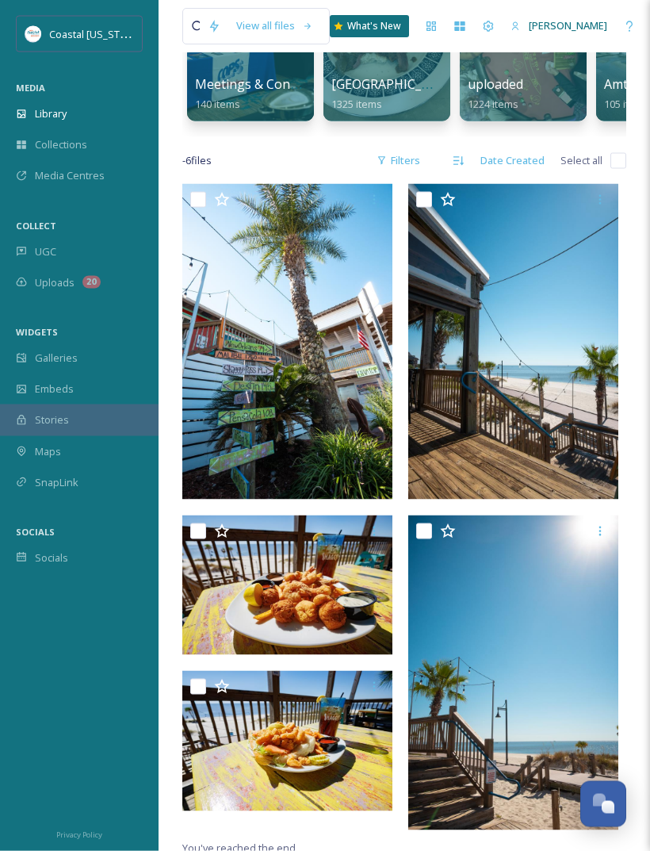
scroll to position [208, 0]
click at [615, 158] on input "checkbox" at bounding box center [619, 160] width 16 height 16
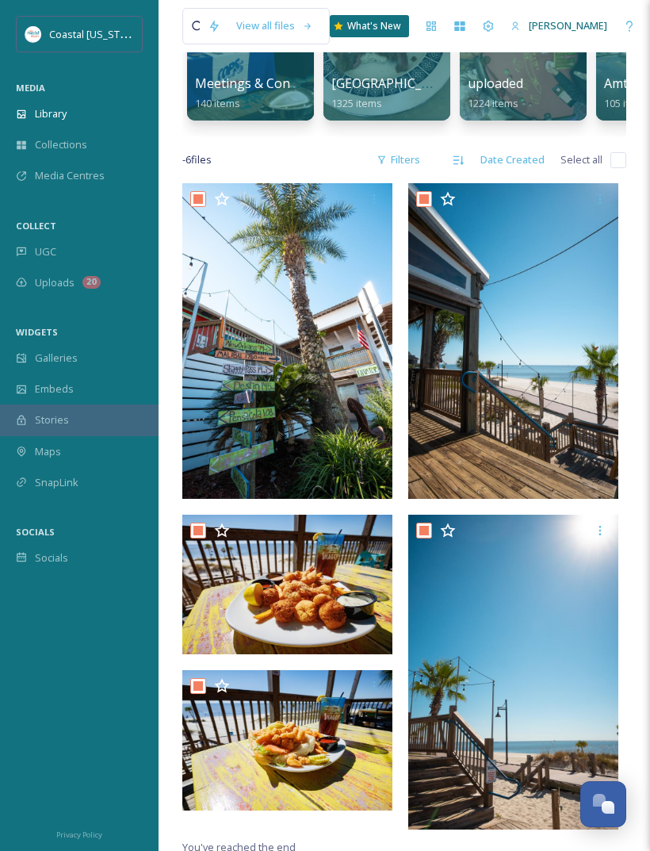
checkbox input "true"
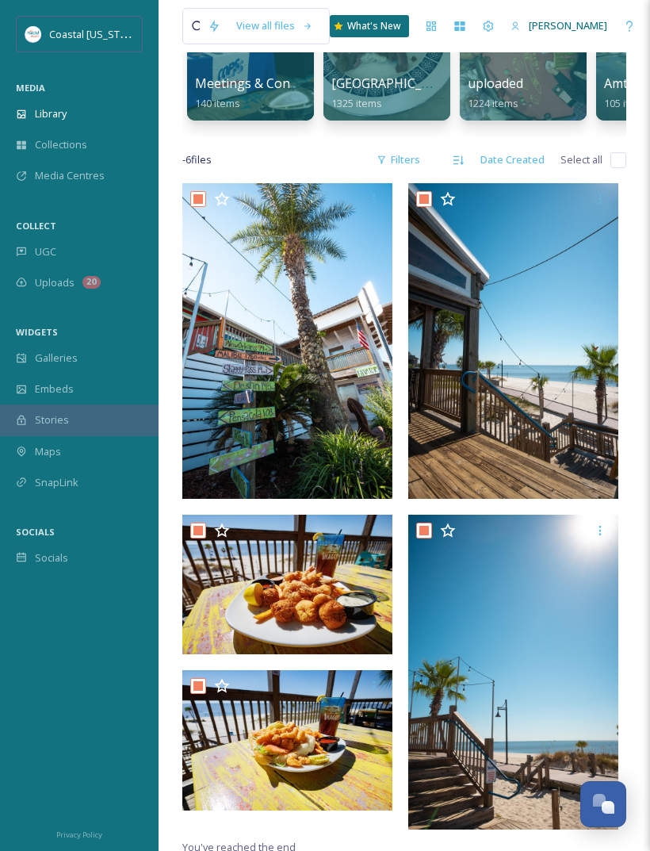
checkbox input "true"
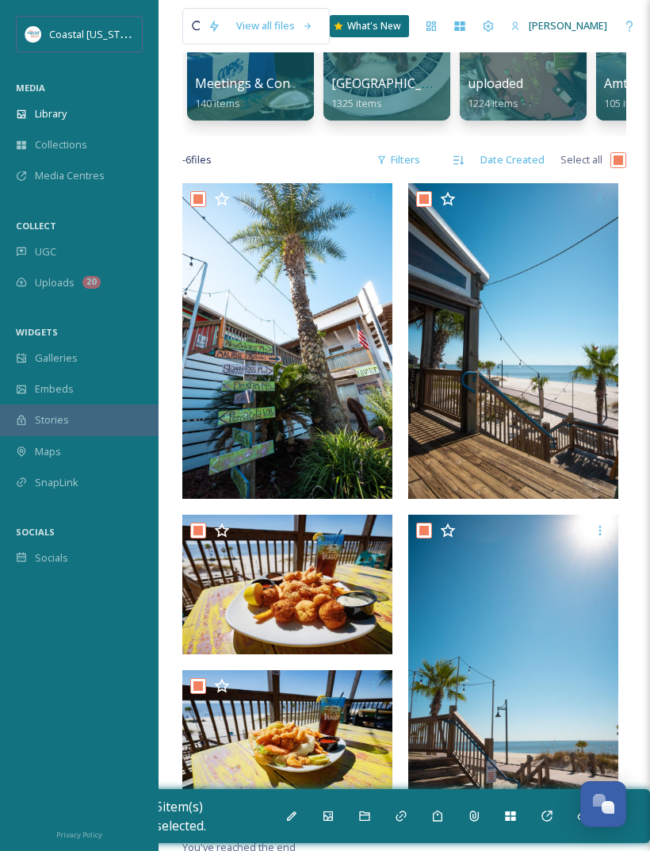
click at [366, 822] on div at bounding box center [365, 816] width 29 height 29
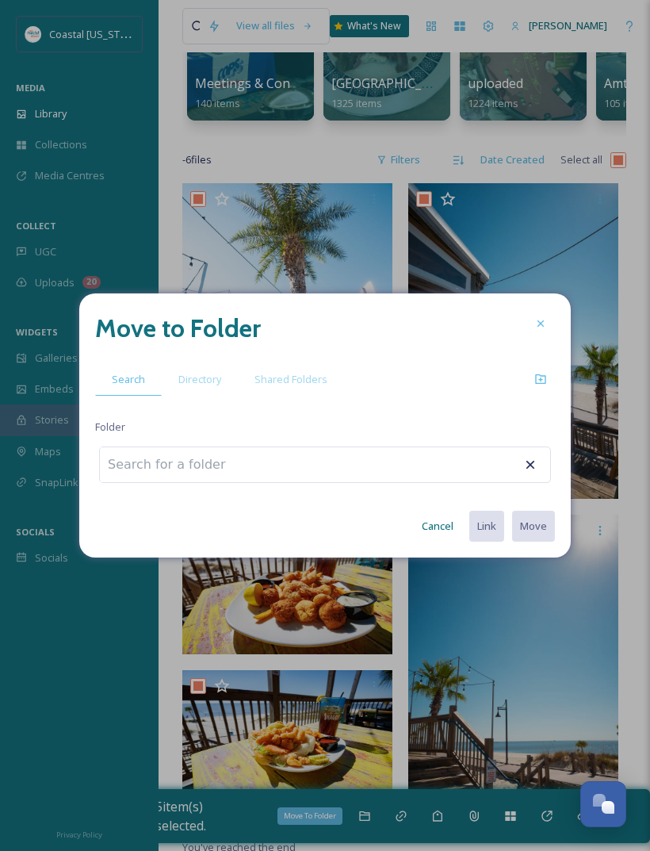
click at [201, 387] on span "Directory" at bounding box center [199, 379] width 43 height 15
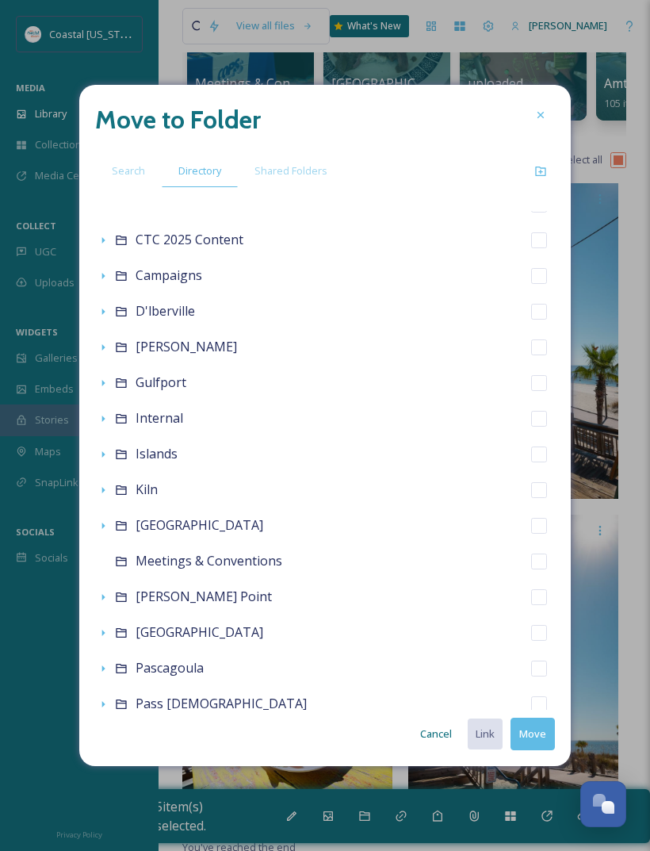
scroll to position [69, 0]
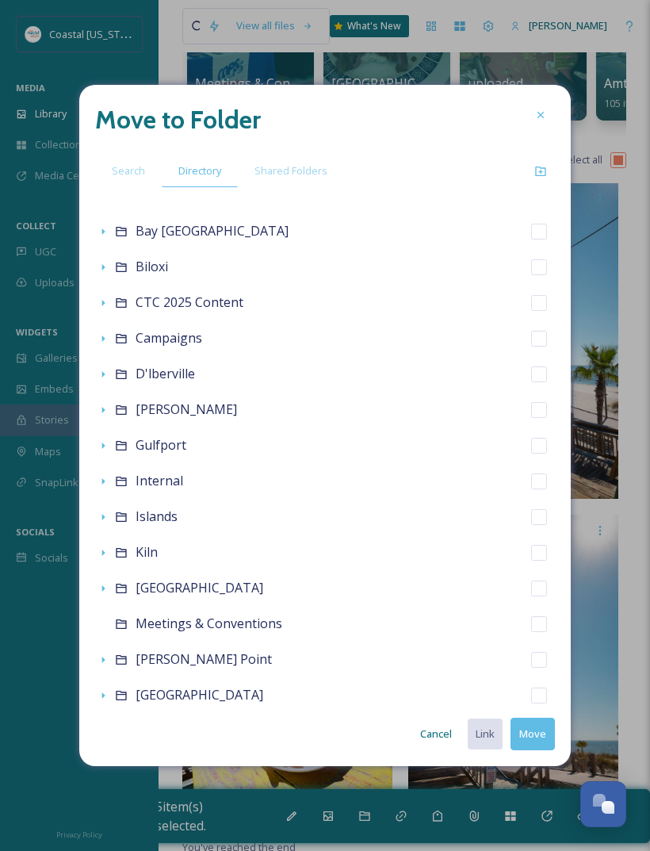
click at [189, 285] on div "Biloxi" at bounding box center [325, 267] width 460 height 36
checkbox input "false"
click at [117, 274] on icon at bounding box center [121, 267] width 13 height 13
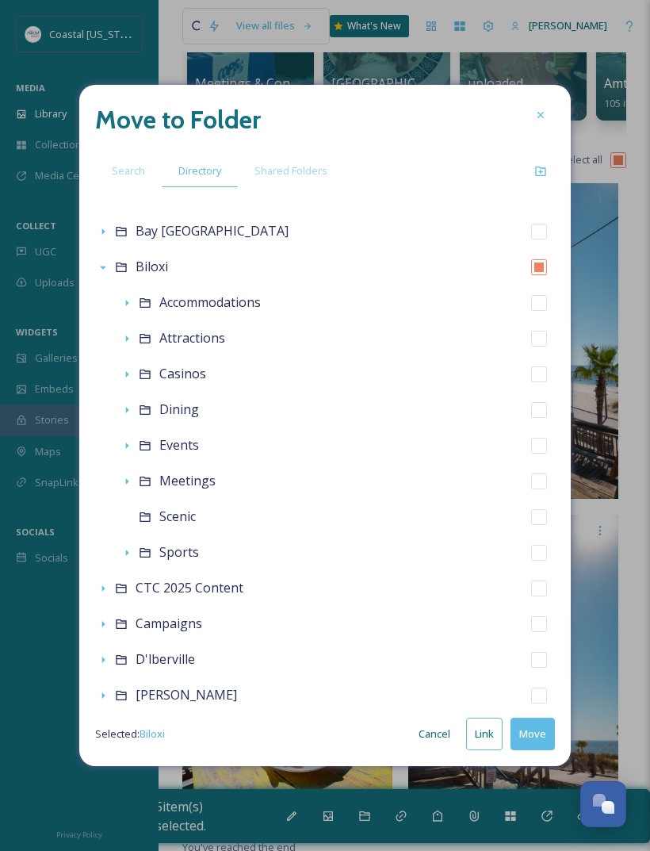
click at [232, 427] on div "Dining" at bounding box center [337, 410] width 436 height 36
checkbox input "false"
checkbox input "true"
